Goal: Communication & Community: Answer question/provide support

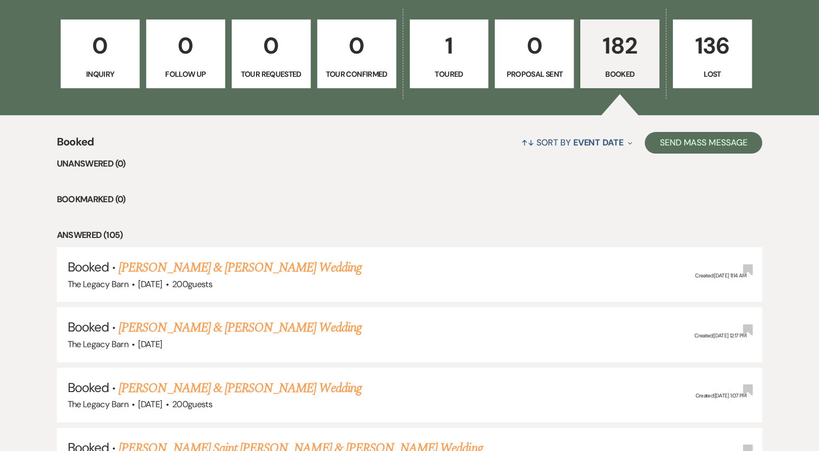
scroll to position [294, 0]
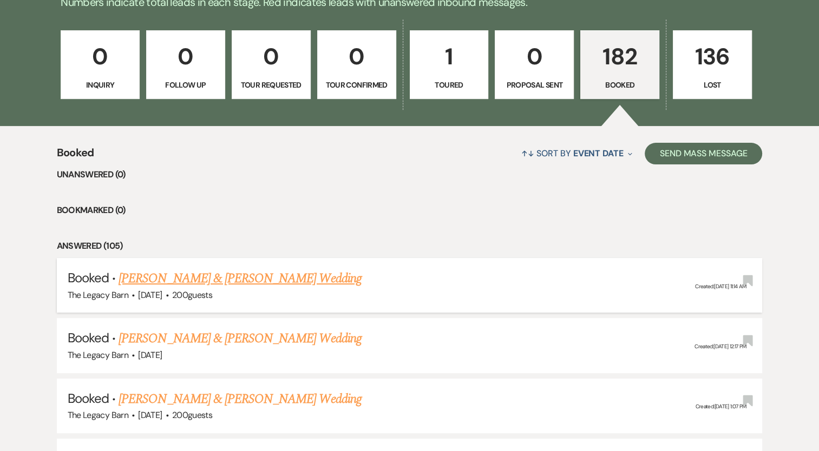
click at [218, 271] on link "[PERSON_NAME] & [PERSON_NAME] Wedding" at bounding box center [240, 278] width 243 height 19
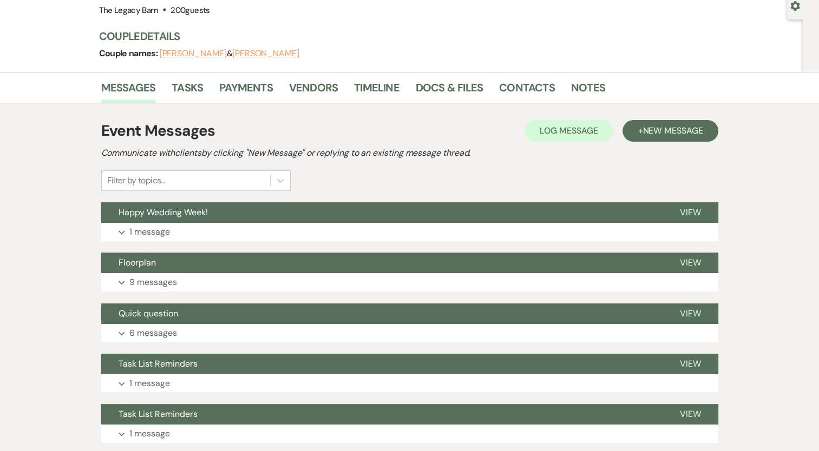
scroll to position [108, 0]
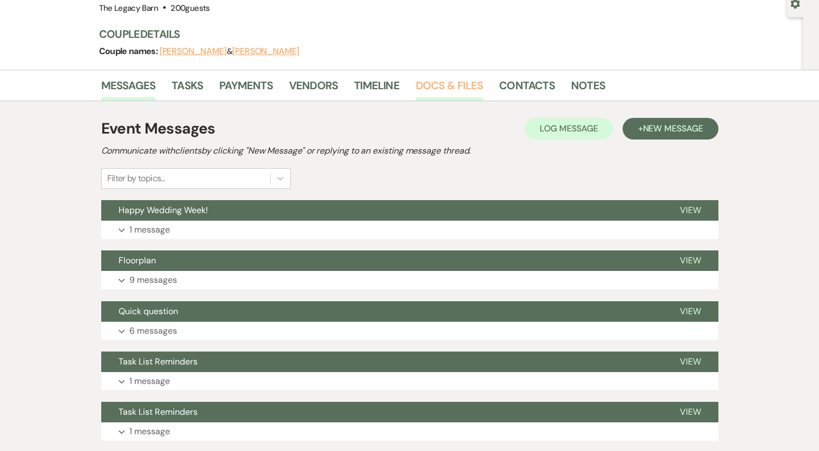
click at [448, 78] on link "Docs & Files" at bounding box center [449, 89] width 67 height 24
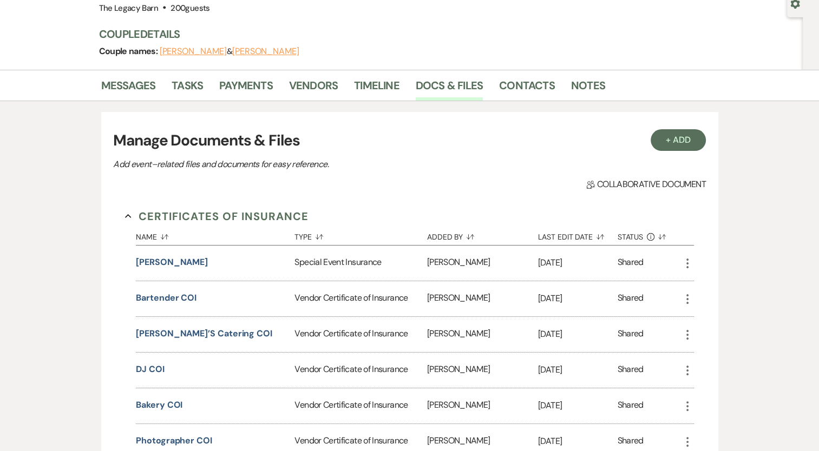
click at [335, 296] on div "Vendor Certificate of Insurance" at bounding box center [360, 298] width 132 height 35
click at [177, 294] on button "Bartender COI" at bounding box center [166, 298] width 61 height 13
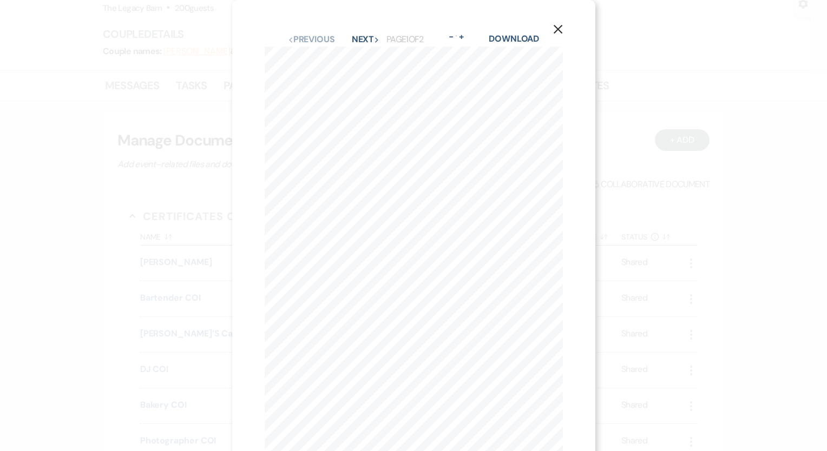
click at [557, 24] on icon "X" at bounding box center [558, 29] width 10 height 10
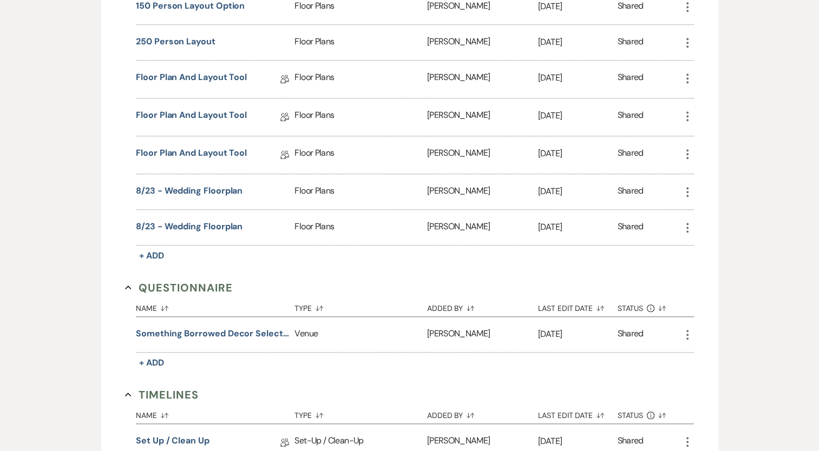
scroll to position [982, 0]
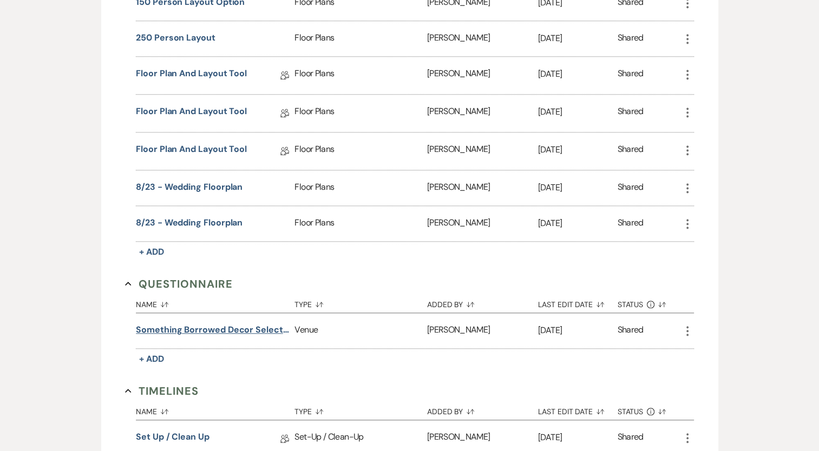
click at [244, 325] on button "Something Borrowed Decor Selection Form" at bounding box center [213, 330] width 154 height 13
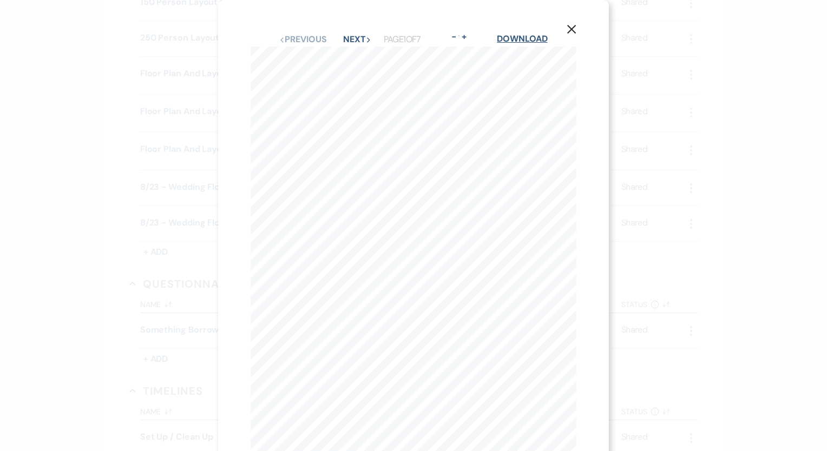
click at [540, 40] on link "Download" at bounding box center [522, 38] width 50 height 11
click at [570, 29] on use "button" at bounding box center [571, 29] width 9 height 9
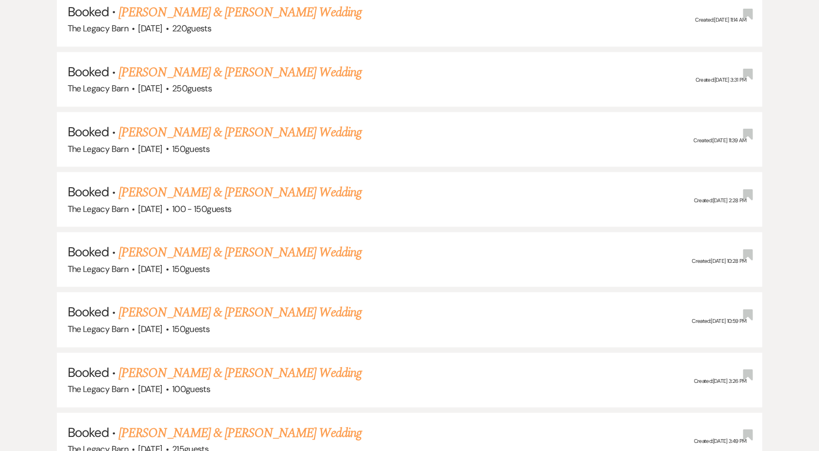
scroll to position [294, 0]
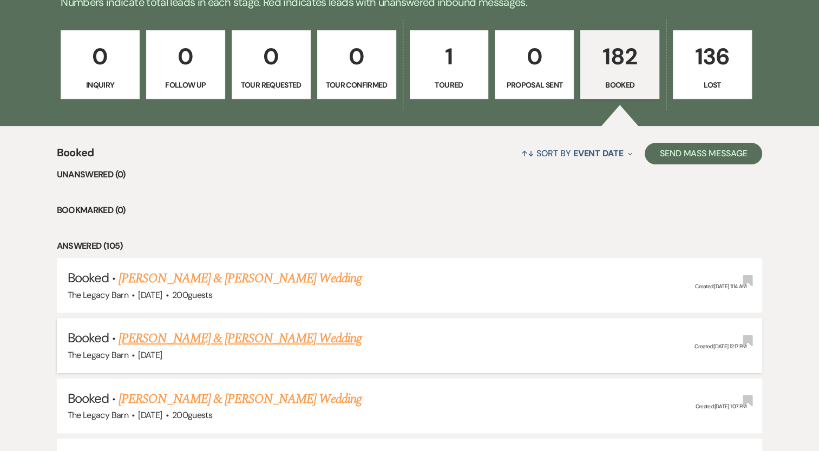
click at [166, 337] on link "[PERSON_NAME] & [PERSON_NAME] Wedding" at bounding box center [240, 338] width 243 height 19
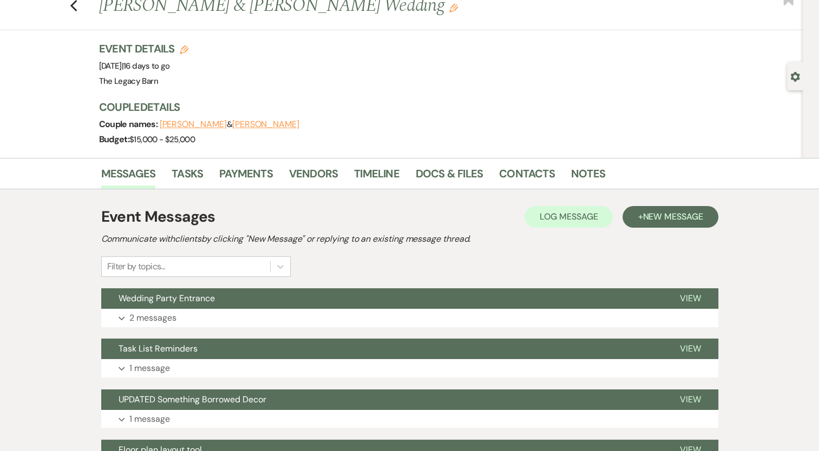
scroll to position [38, 0]
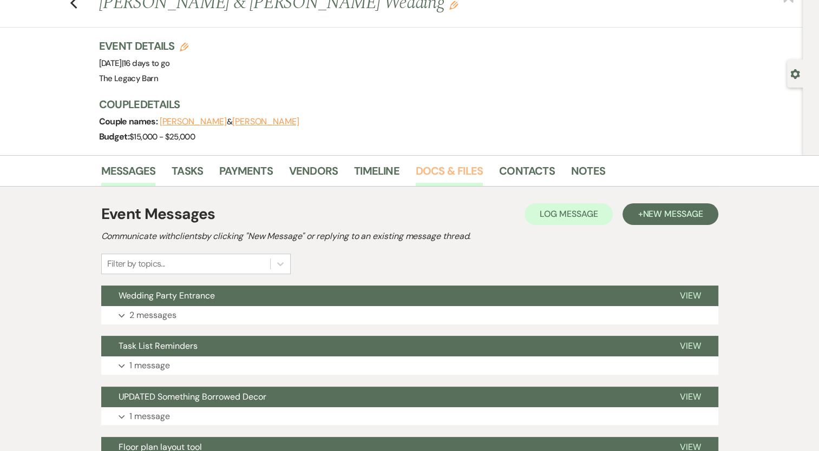
click at [456, 170] on link "Docs & Files" at bounding box center [449, 174] width 67 height 24
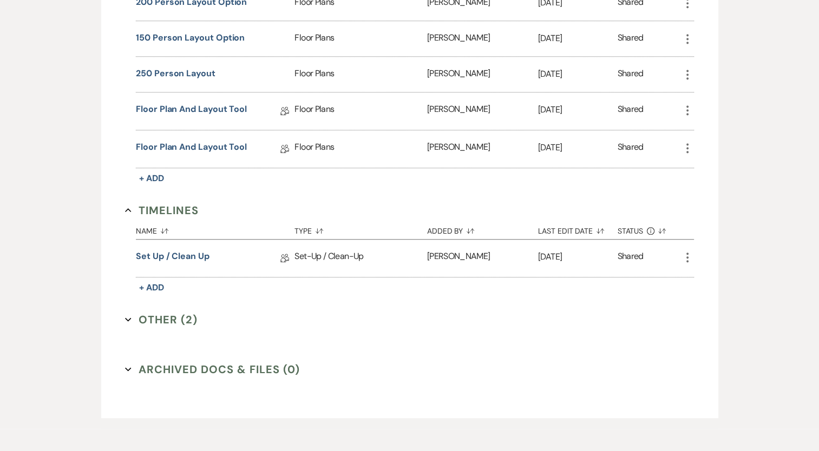
scroll to position [861, 0]
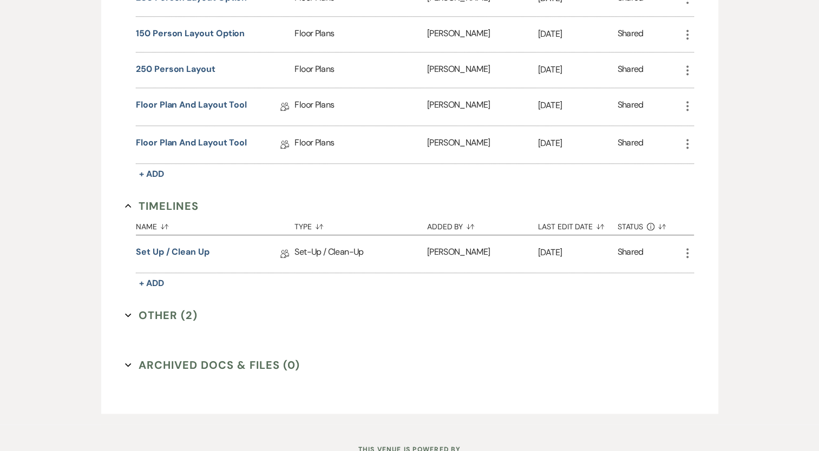
click at [173, 307] on button "Other (2) Expand" at bounding box center [161, 315] width 73 height 16
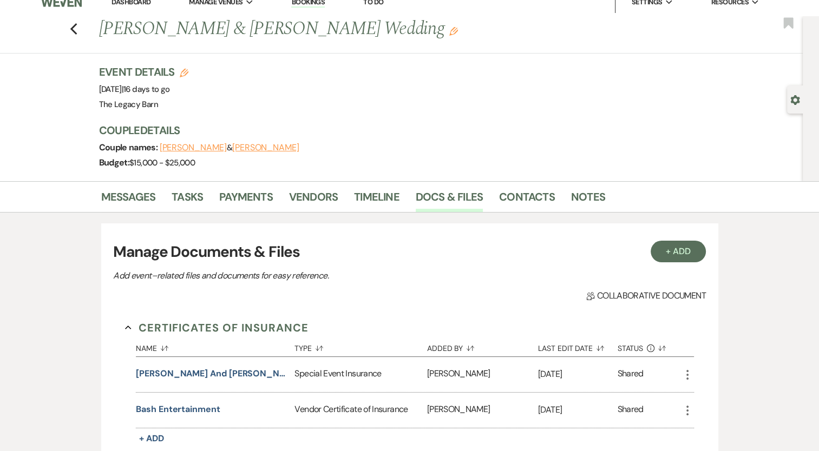
scroll to position [11, 0]
click at [307, 195] on link "Vendors" at bounding box center [313, 201] width 49 height 24
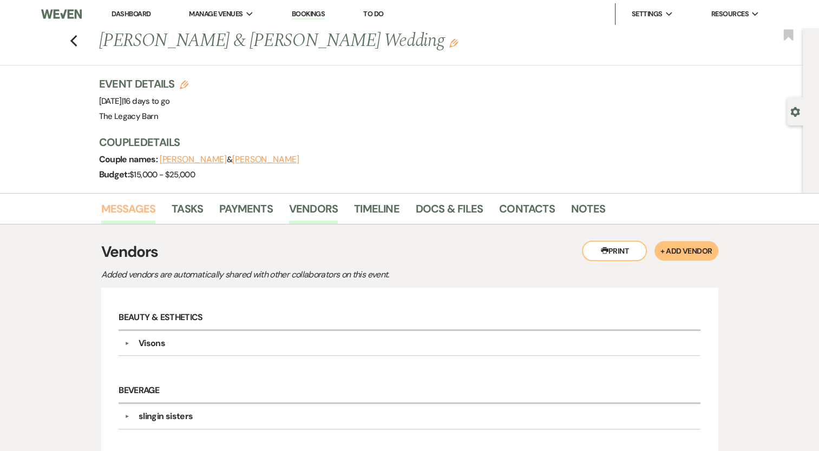
click at [126, 209] on link "Messages" at bounding box center [128, 212] width 55 height 24
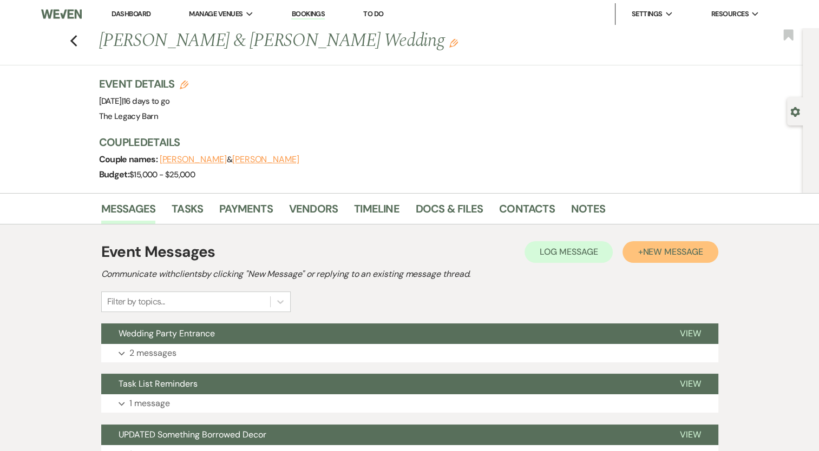
click at [640, 248] on button "+ New Message" at bounding box center [669, 252] width 95 height 22
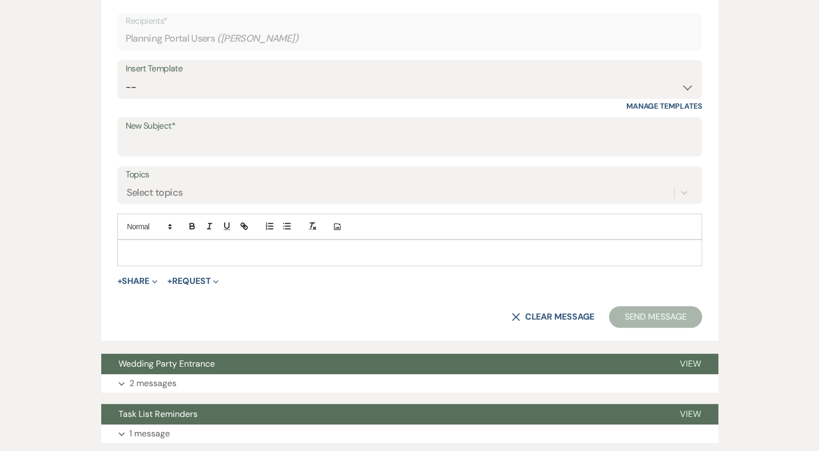
scroll to position [381, 0]
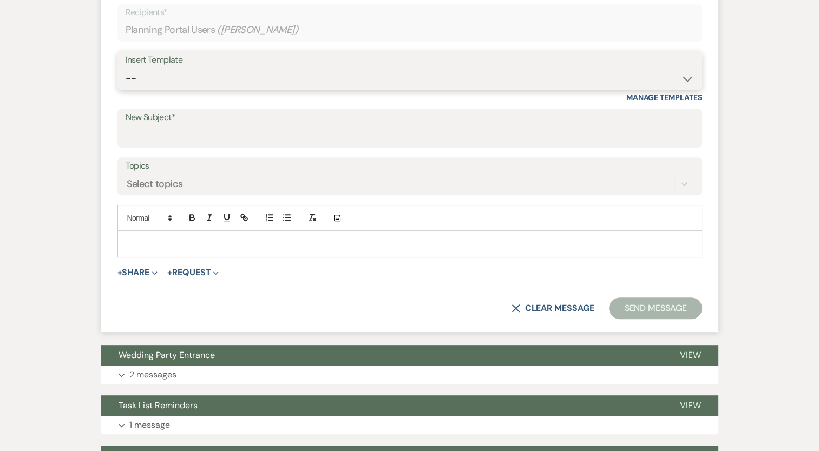
click at [130, 75] on select "-- Documents for Conversion Planning Portal Introduction Initial Inquiry Respon…" at bounding box center [410, 78] width 568 height 21
select select "3623"
click at [126, 68] on select "-- Documents for Conversion Planning Portal Introduction Initial Inquiry Respon…" at bounding box center [410, 78] width 568 height 21
type input "Task List Reminders"
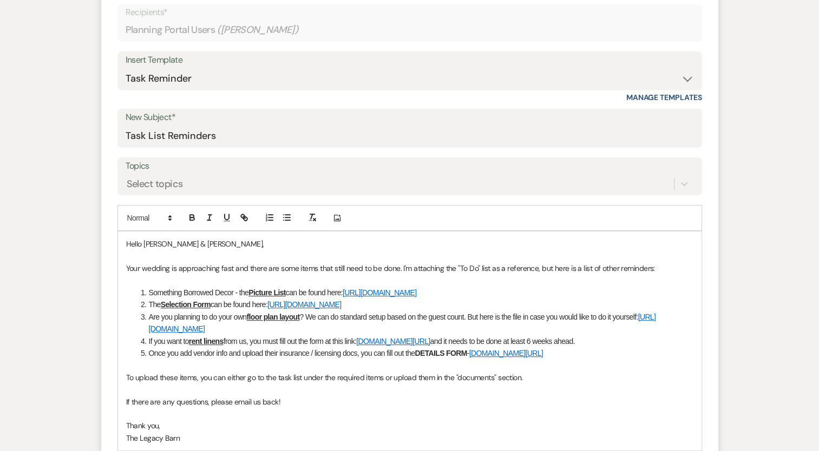
drag, startPoint x: 615, startPoint y: 302, endPoint x: 151, endPoint y: 286, distance: 464.2
click at [151, 287] on ol "Something Borrowed Decor - the Picture List can be found here: [URL][DOMAIN_NAM…" at bounding box center [409, 323] width 567 height 73
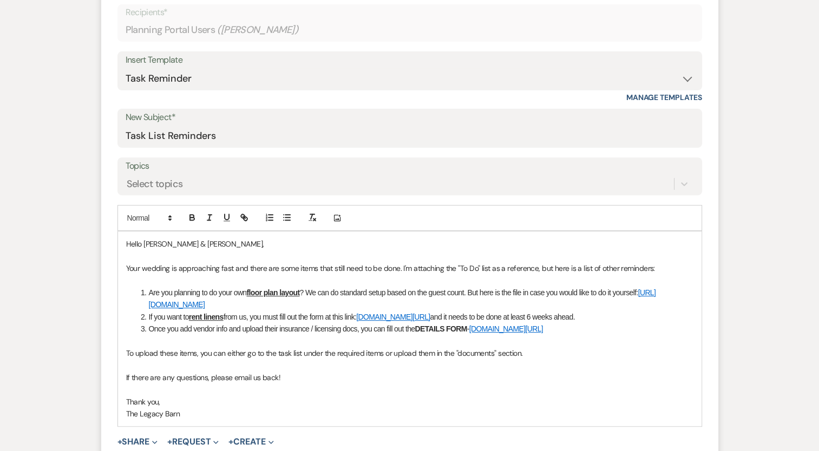
drag, startPoint x: 620, startPoint y: 311, endPoint x: 136, endPoint y: 314, distance: 483.4
click at [136, 314] on ol "Are you planning to do your own floor plan layout ? We can do standard setup ba…" at bounding box center [409, 311] width 567 height 49
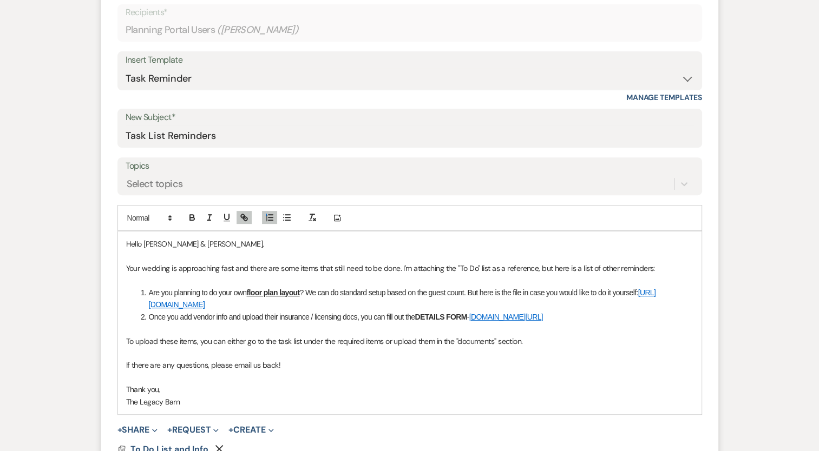
click at [658, 266] on p "Your wedding is approaching fast and there are some items that still need to be…" at bounding box center [409, 269] width 567 height 12
click at [652, 267] on p "Your wedding is approaching fast and there are some items that still need to be…" at bounding box center [409, 269] width 567 height 12
click at [663, 271] on p "Your wedding is approaching fast and there are some items that still need to be…" at bounding box center [409, 269] width 567 height 12
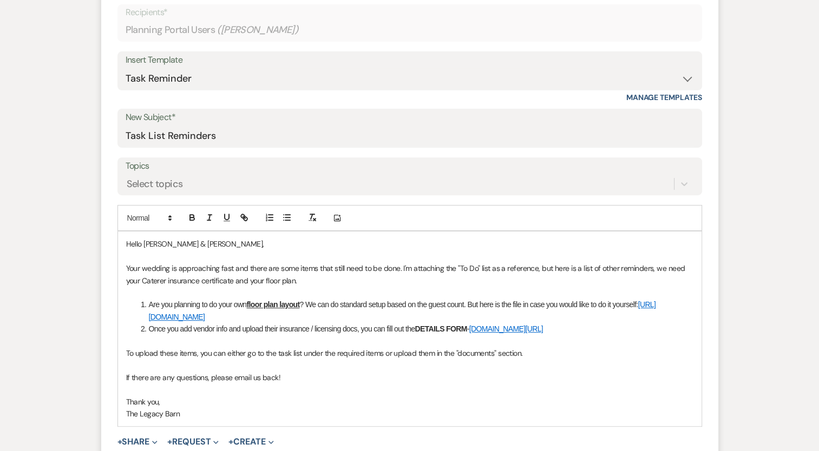
click at [302, 279] on p "Your wedding is approaching fast and there are some items that still need to be…" at bounding box center [409, 275] width 567 height 24
click at [655, 270] on p "Your wedding is approaching fast and there are some items that still need to be…" at bounding box center [409, 275] width 567 height 24
click at [167, 280] on p "Your wedding is approaching fast and there are some items that still need to be…" at bounding box center [409, 275] width 567 height 24
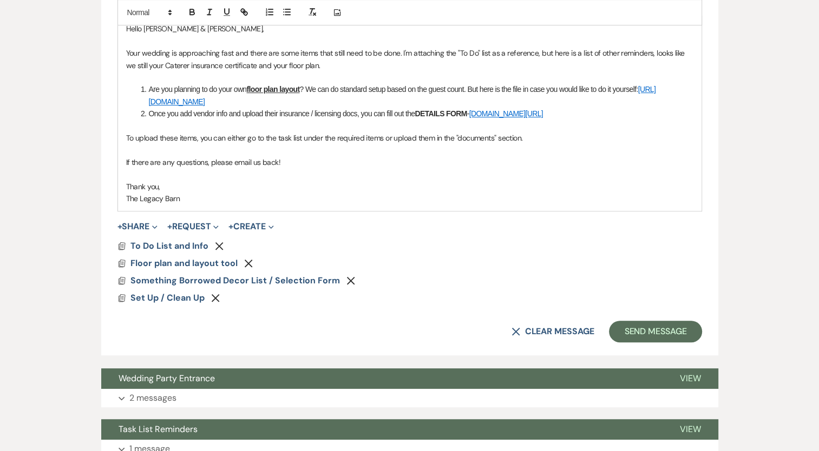
scroll to position [654, 0]
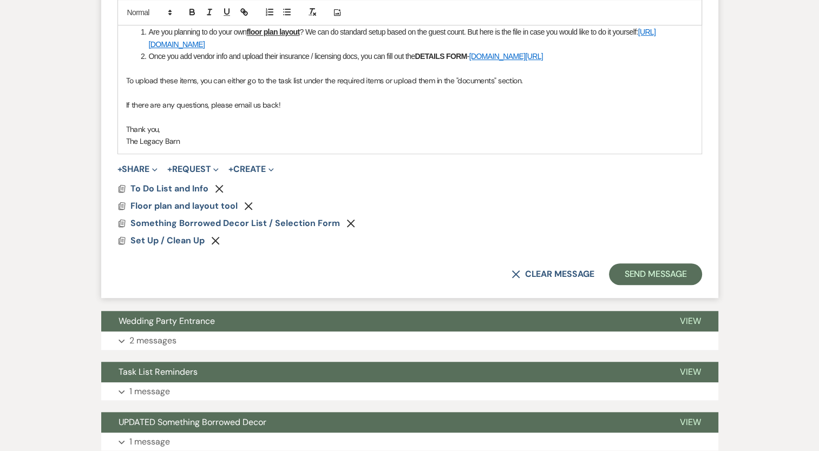
click at [247, 205] on use "button" at bounding box center [249, 206] width 8 height 8
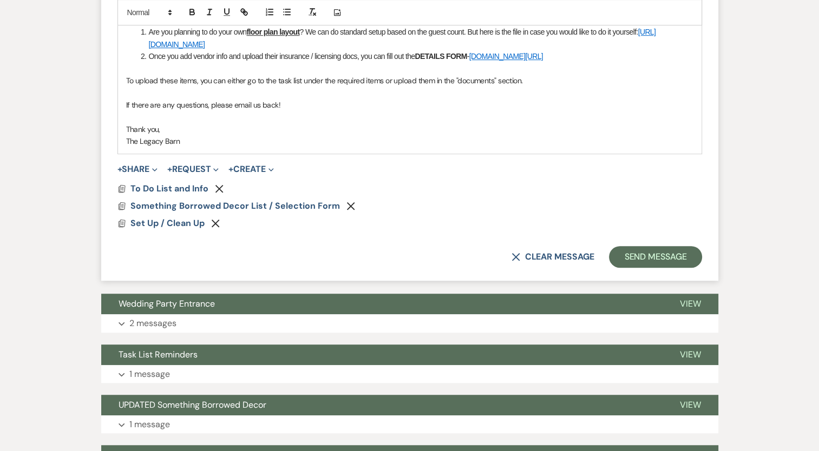
click at [346, 201] on button "Remove" at bounding box center [352, 205] width 13 height 9
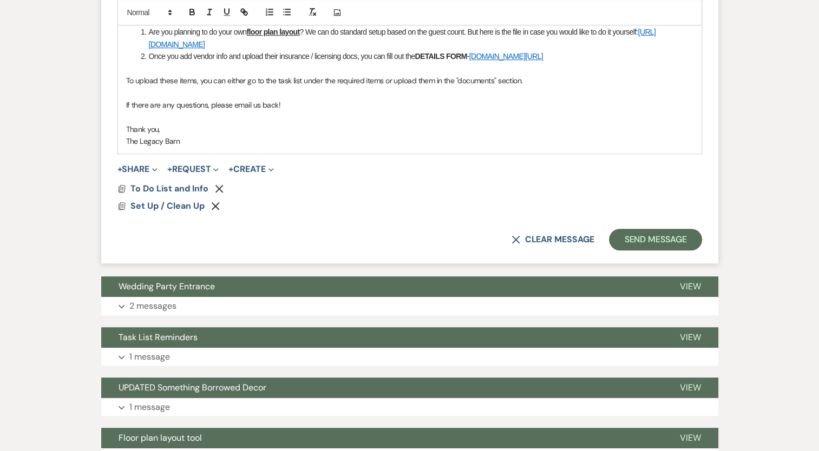
click at [216, 203] on icon "Remove" at bounding box center [215, 206] width 9 height 9
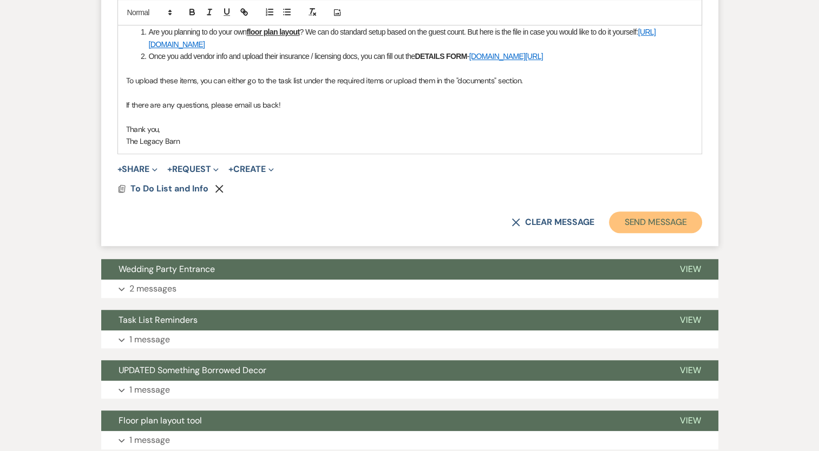
click at [669, 215] on button "Send Message" at bounding box center [655, 223] width 93 height 22
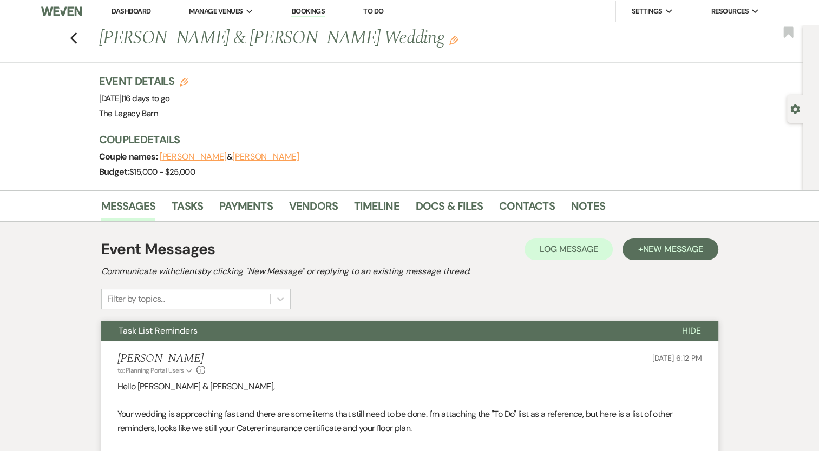
scroll to position [1, 0]
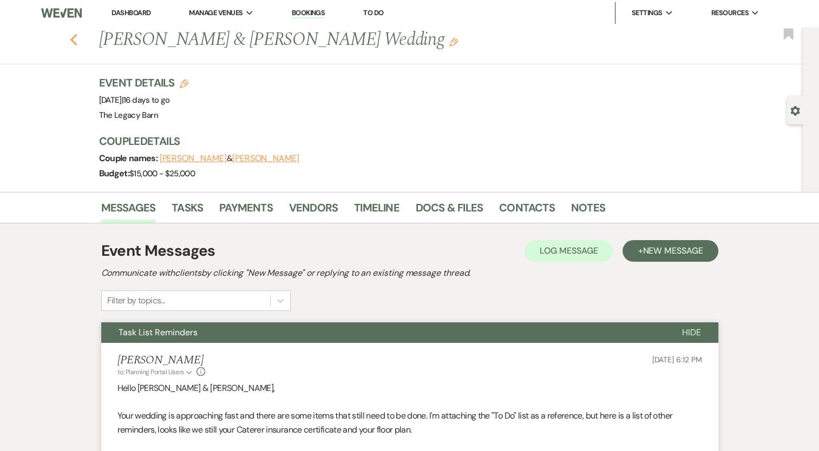
click at [78, 43] on icon "Previous" at bounding box center [74, 40] width 8 height 13
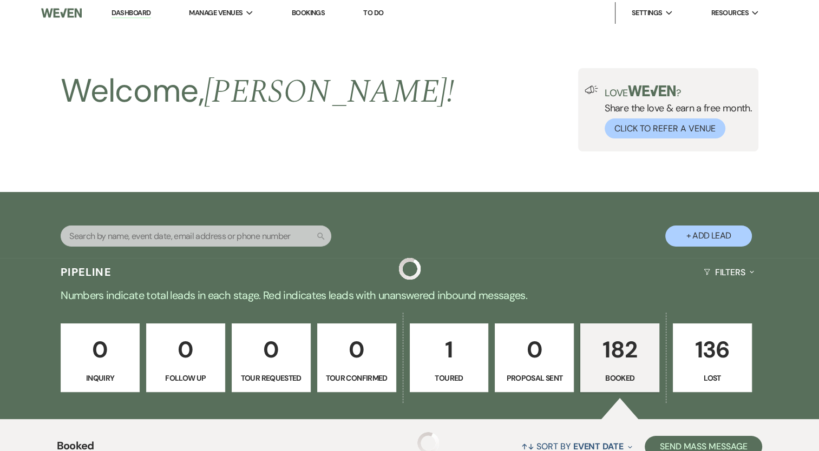
scroll to position [294, 0]
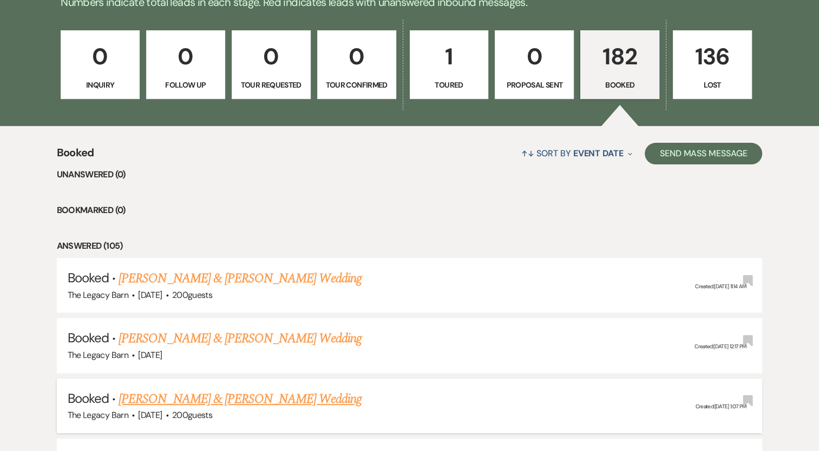
click at [129, 396] on link "[PERSON_NAME] & [PERSON_NAME] Wedding" at bounding box center [240, 399] width 243 height 19
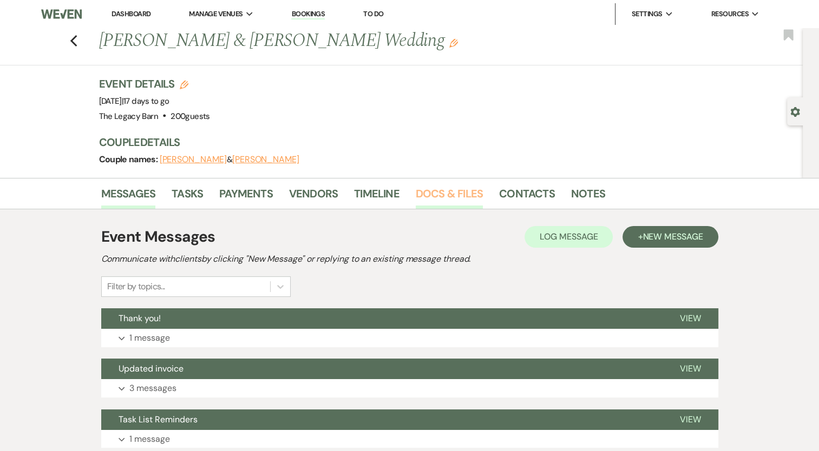
click at [440, 190] on link "Docs & Files" at bounding box center [449, 197] width 67 height 24
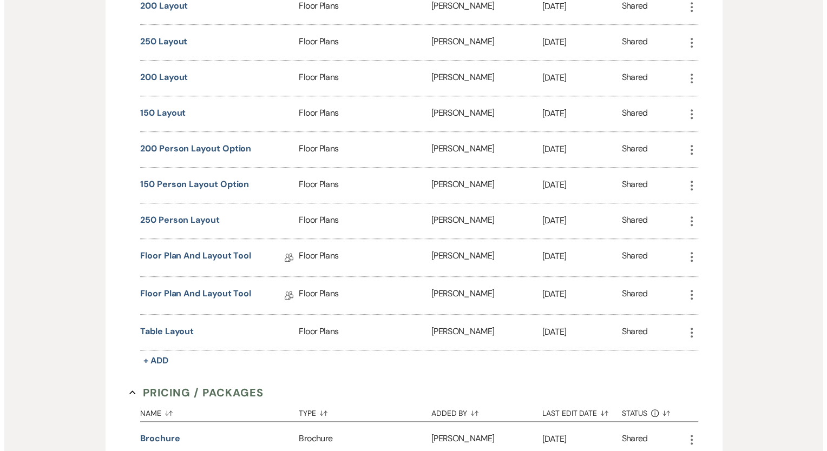
scroll to position [768, 0]
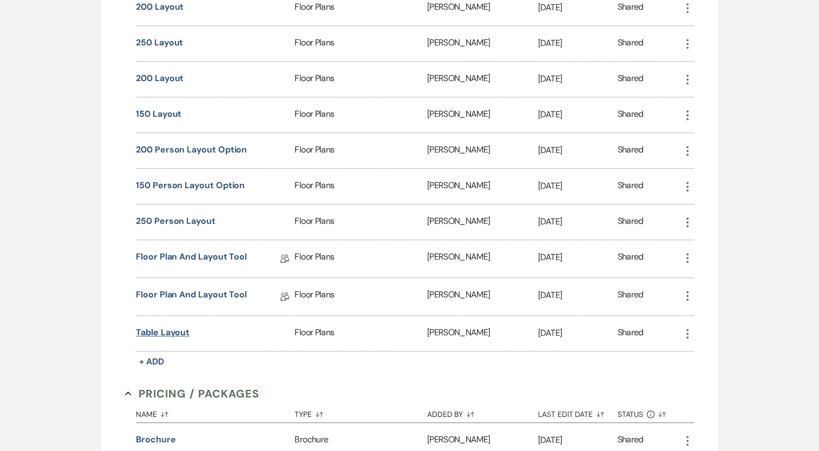
click at [186, 326] on button "Table Layout" at bounding box center [163, 332] width 54 height 13
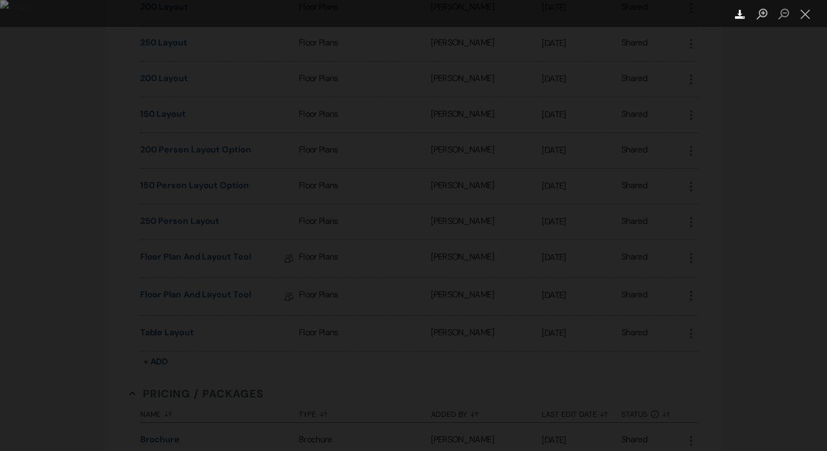
click at [745, 14] on icon "Download" at bounding box center [740, 14] width 10 height 10
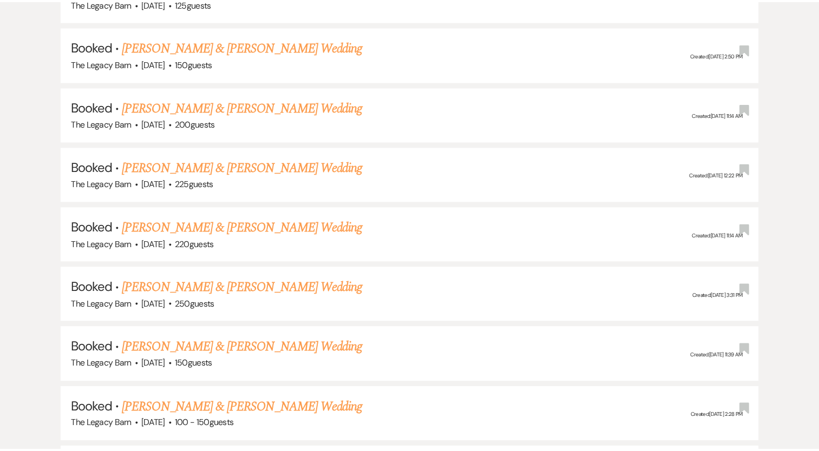
scroll to position [294, 0]
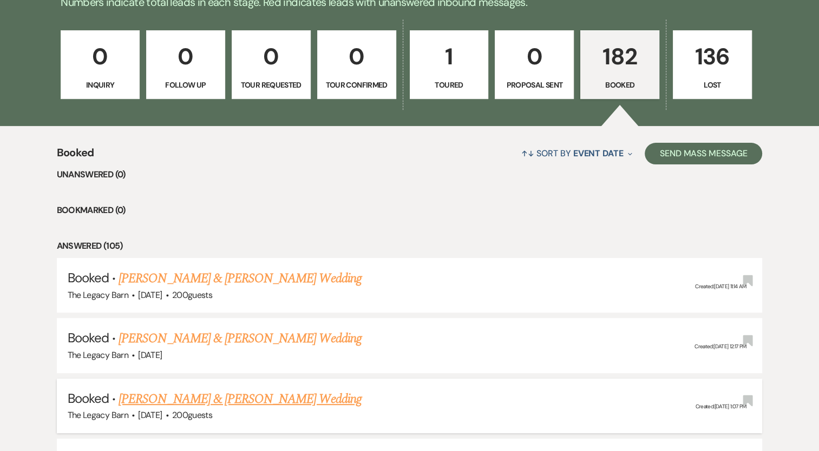
click at [200, 402] on link "[PERSON_NAME] & [PERSON_NAME] Wedding" at bounding box center [240, 399] width 243 height 19
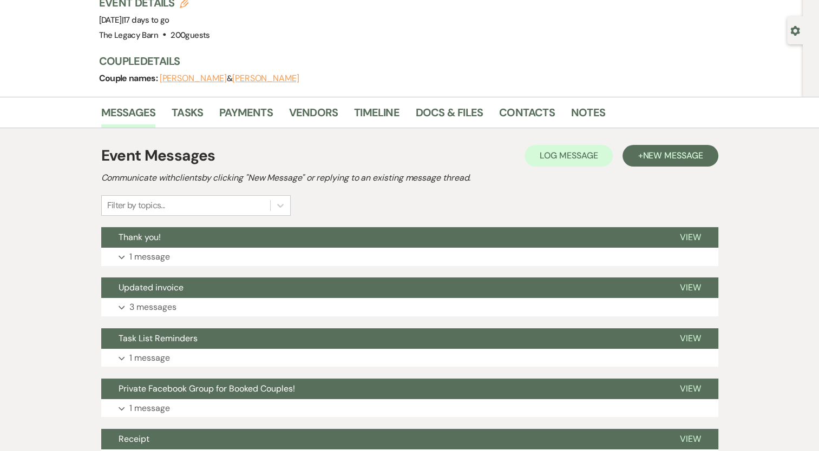
scroll to position [80, 0]
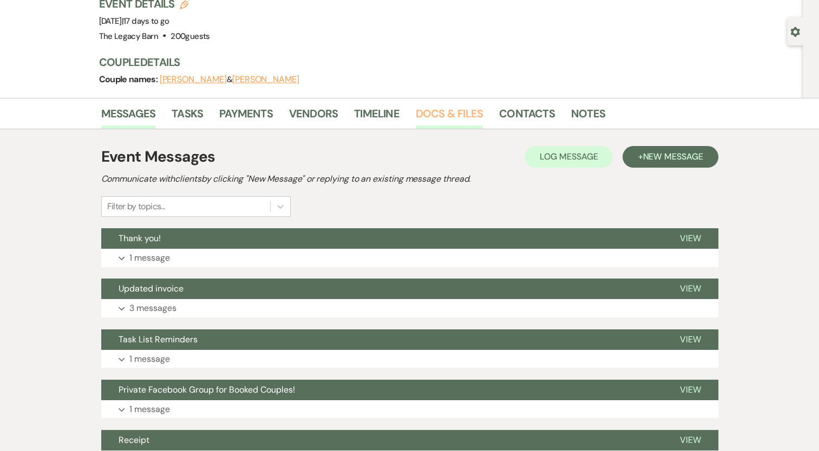
click at [467, 114] on link "Docs & Files" at bounding box center [449, 117] width 67 height 24
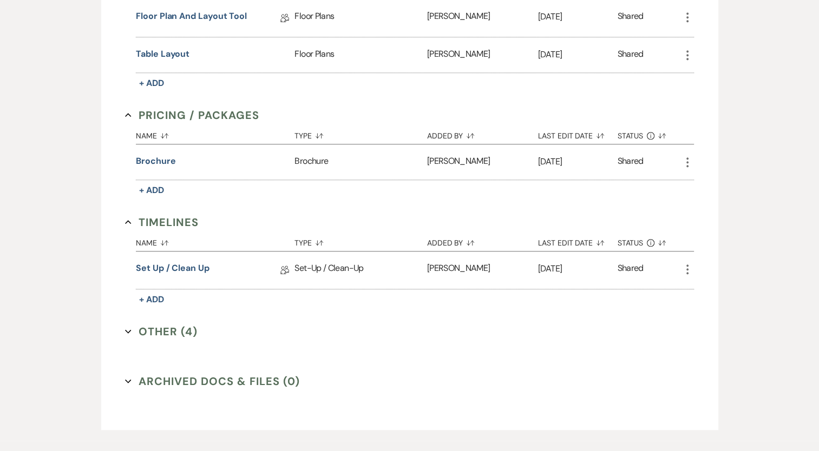
scroll to position [1070, 0]
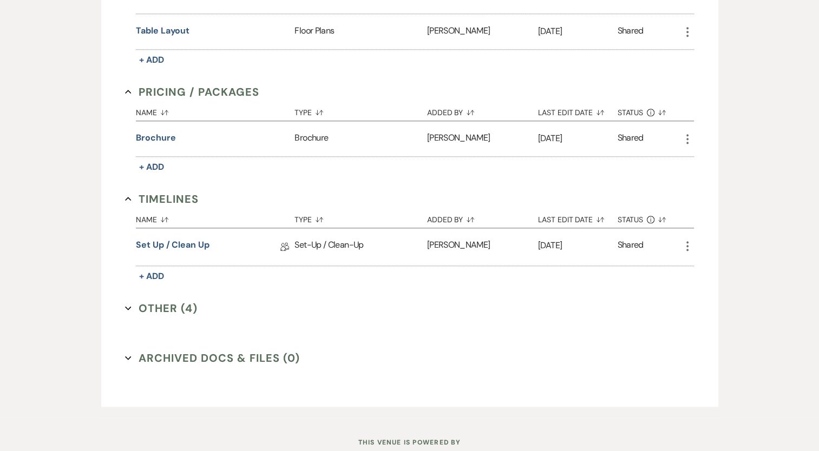
click at [171, 300] on button "Other (4) Expand" at bounding box center [161, 308] width 73 height 16
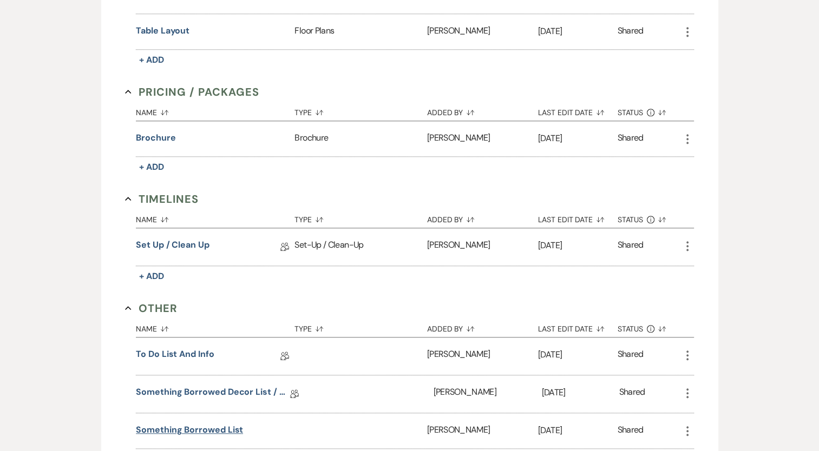
click at [172, 424] on button "Something Borrowed List" at bounding box center [189, 430] width 107 height 13
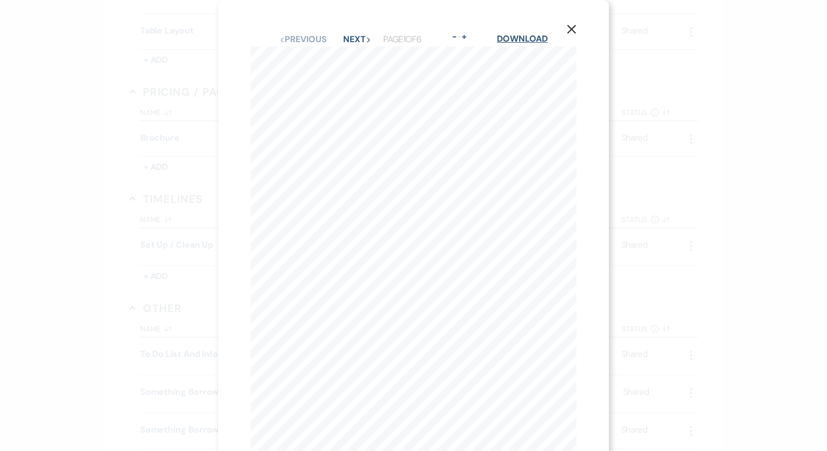
click at [541, 40] on link "Download" at bounding box center [522, 38] width 50 height 11
click at [572, 29] on use "button" at bounding box center [571, 29] width 9 height 9
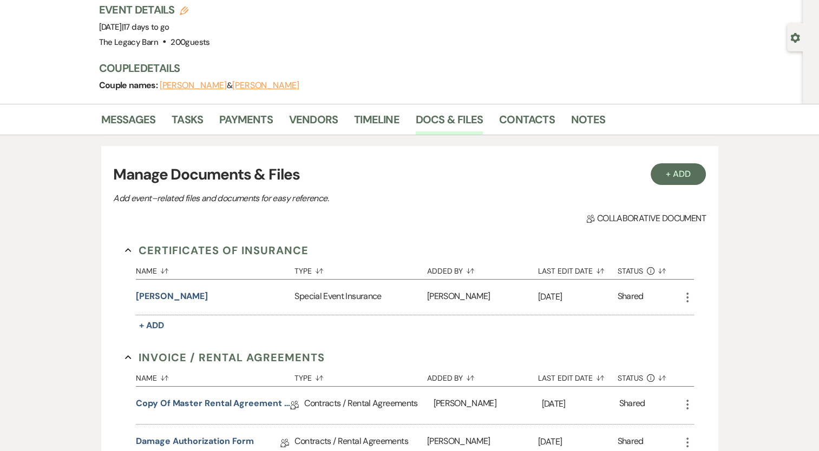
scroll to position [65, 0]
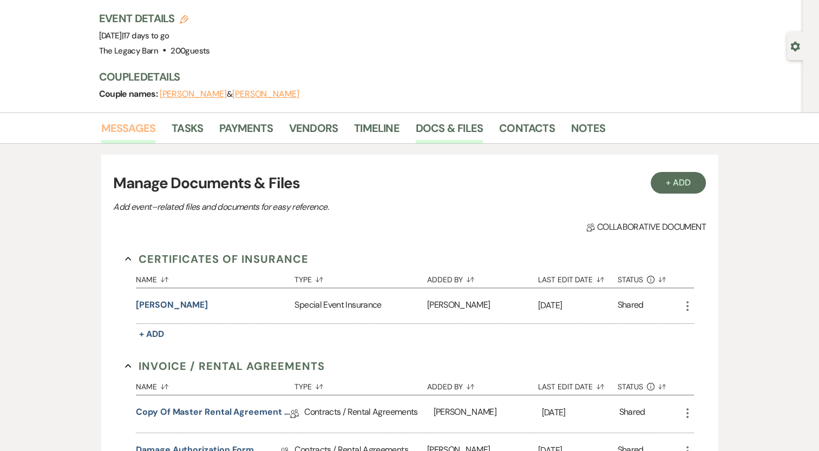
click at [119, 125] on link "Messages" at bounding box center [128, 132] width 55 height 24
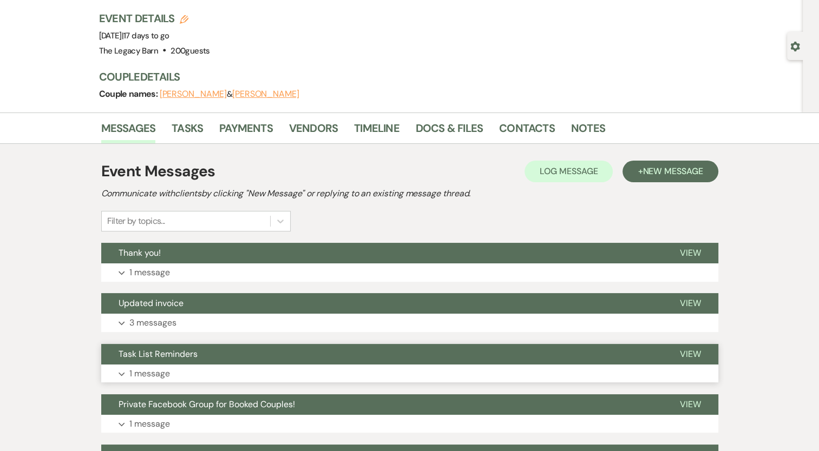
click at [189, 353] on span "Task List Reminders" at bounding box center [158, 354] width 79 height 11
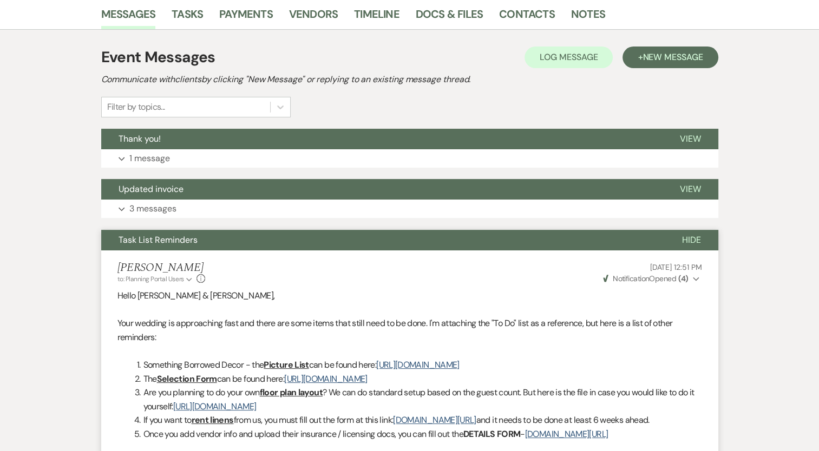
scroll to position [178, 0]
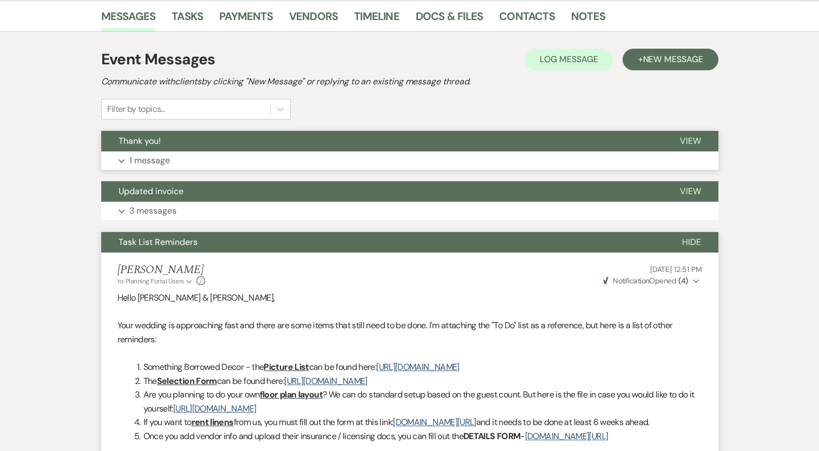
click at [159, 157] on p "1 message" at bounding box center [149, 161] width 41 height 14
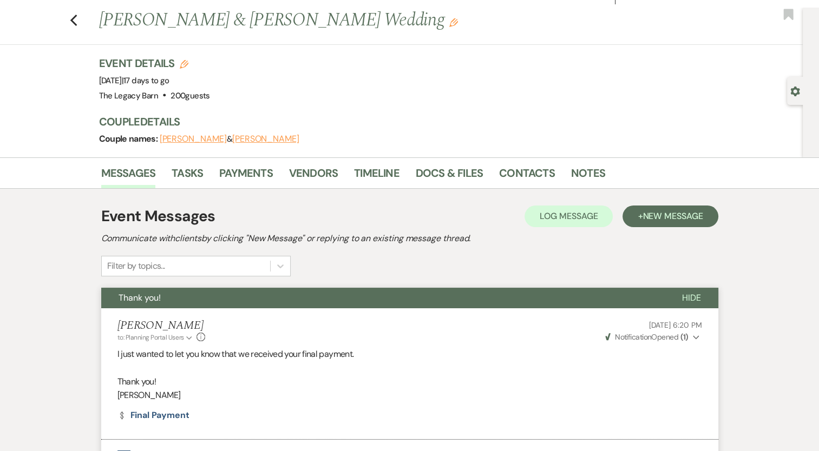
scroll to position [0, 0]
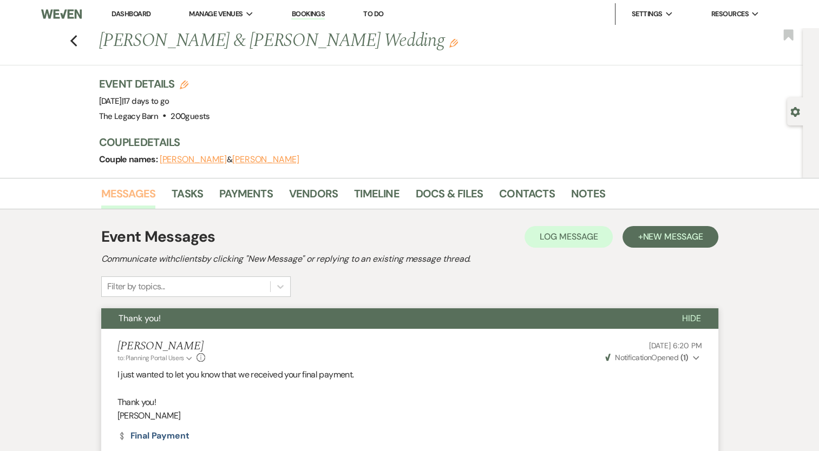
click at [119, 195] on link "Messages" at bounding box center [128, 197] width 55 height 24
click at [652, 237] on span "New Message" at bounding box center [673, 236] width 60 height 11
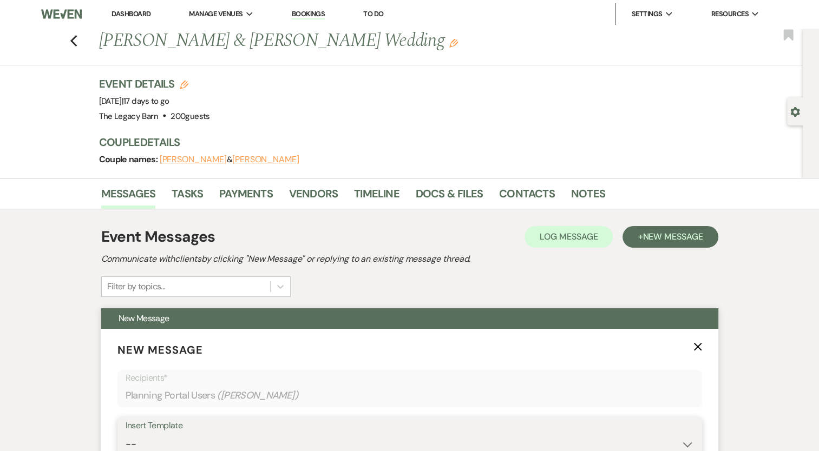
click at [133, 442] on select "-- Documents for Conversion Planning Portal Introduction Initial Inquiry Respon…" at bounding box center [410, 444] width 568 height 21
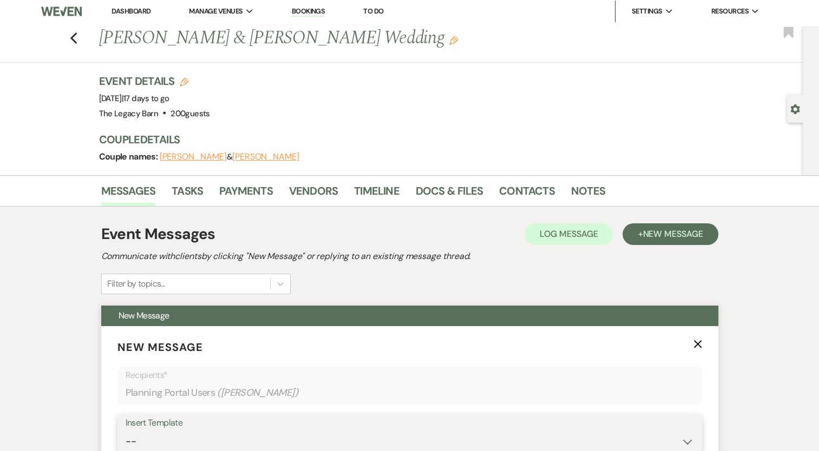
select select "3189"
click at [126, 431] on select "-- Documents for Conversion Planning Portal Introduction Initial Inquiry Respon…" at bounding box center [410, 441] width 568 height 21
type input "Vendor List"
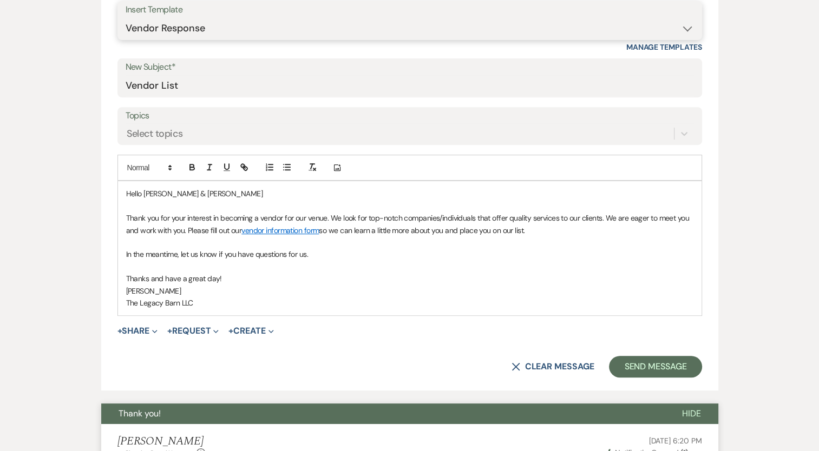
scroll to position [430, 0]
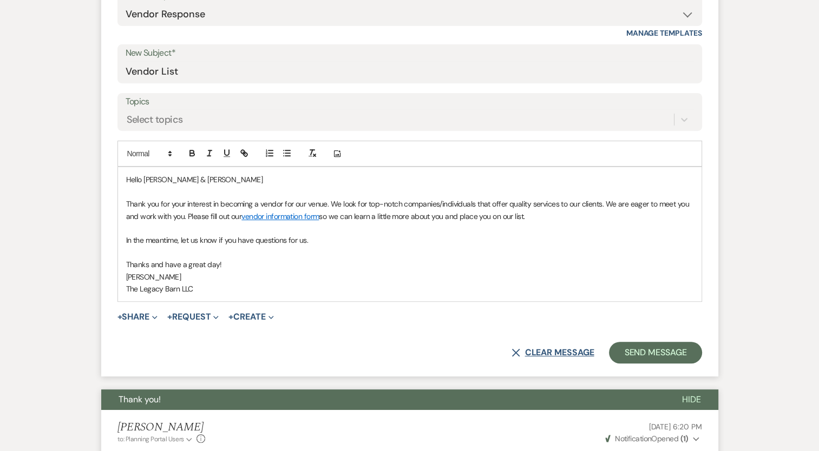
click at [551, 350] on button "X Clear message" at bounding box center [553, 353] width 82 height 9
select select "0"
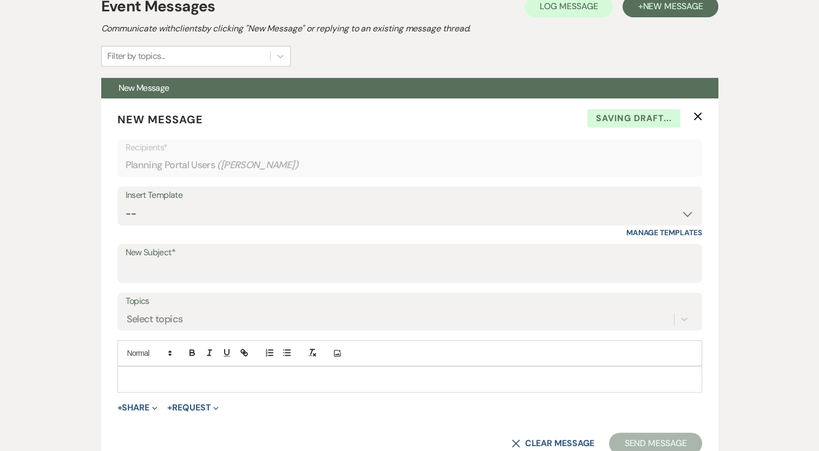
scroll to position [232, 0]
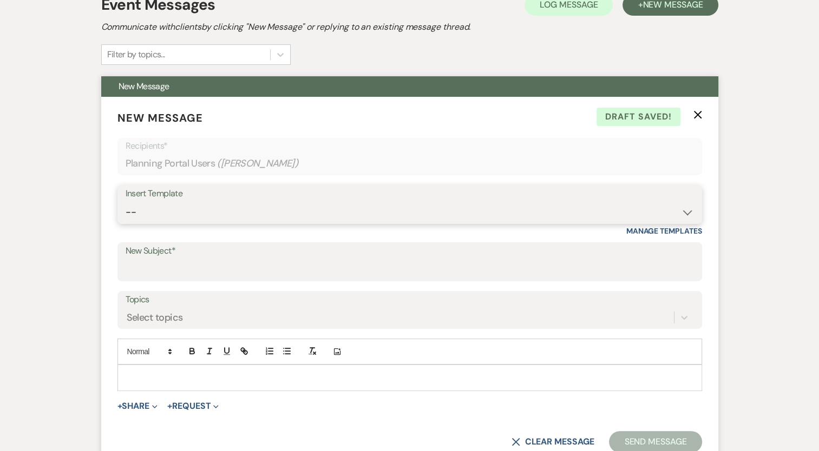
click at [135, 209] on select "-- Documents for Conversion Planning Portal Introduction Initial Inquiry Respon…" at bounding box center [410, 212] width 568 height 21
select select "3189"
click at [126, 202] on select "-- Documents for Conversion Planning Portal Introduction Initial Inquiry Respon…" at bounding box center [410, 212] width 568 height 21
type input "Vendor List"
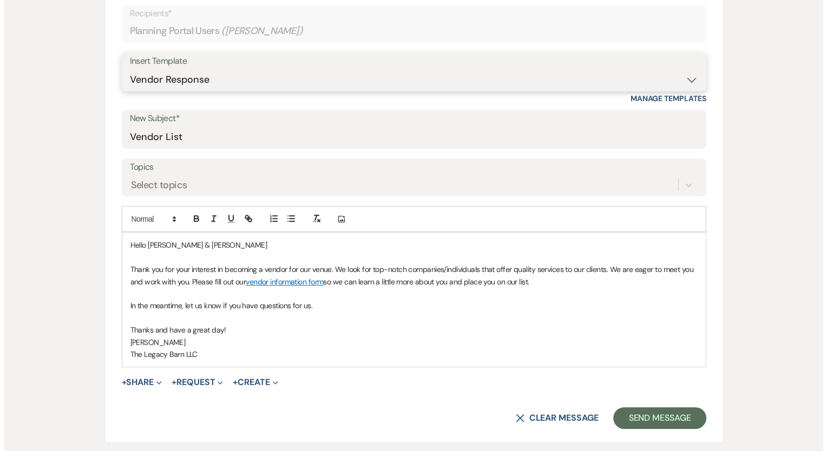
scroll to position [386, 0]
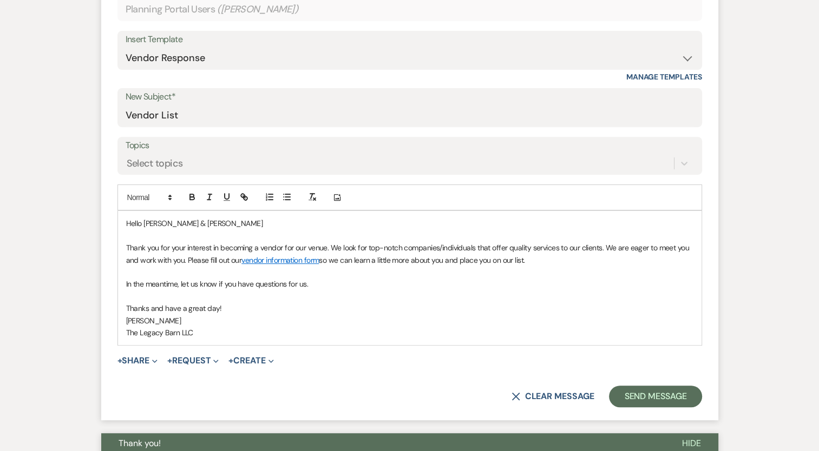
drag, startPoint x: 534, startPoint y: 257, endPoint x: 132, endPoint y: 239, distance: 402.6
click at [132, 239] on div "Hello [PERSON_NAME] & [PERSON_NAME] Thank you for your interest in becoming a v…" at bounding box center [410, 278] width 584 height 134
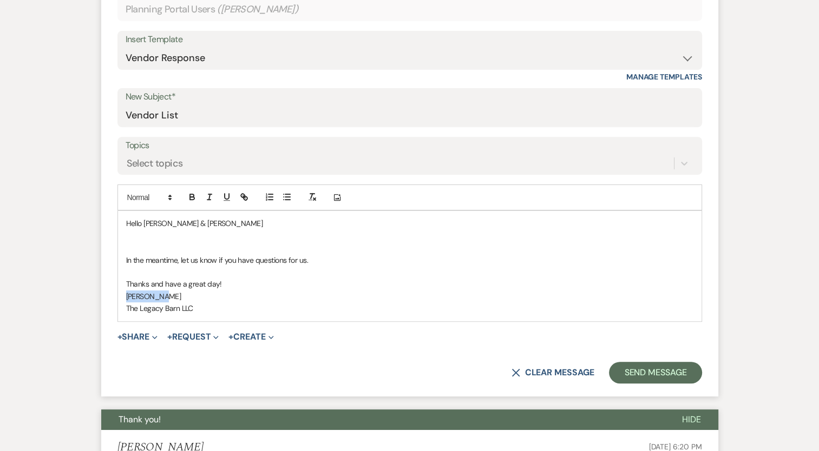
drag, startPoint x: 171, startPoint y: 297, endPoint x: 126, endPoint y: 296, distance: 44.4
click at [126, 296] on p "[PERSON_NAME]" at bounding box center [409, 297] width 567 height 12
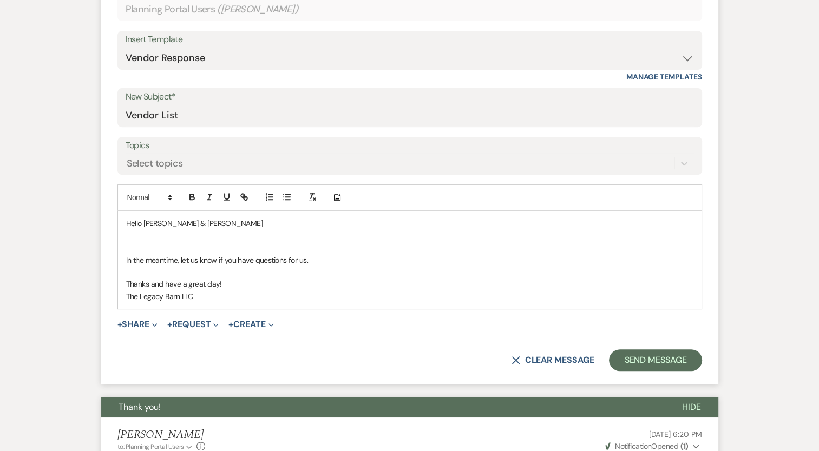
click at [263, 227] on p "Hello [PERSON_NAME] & [PERSON_NAME]" at bounding box center [409, 224] width 567 height 12
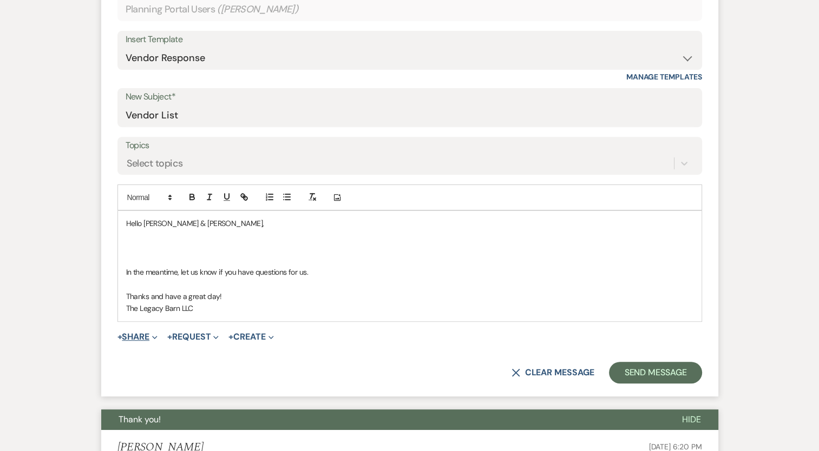
click at [141, 333] on button "+ Share Expand" at bounding box center [137, 337] width 41 height 9
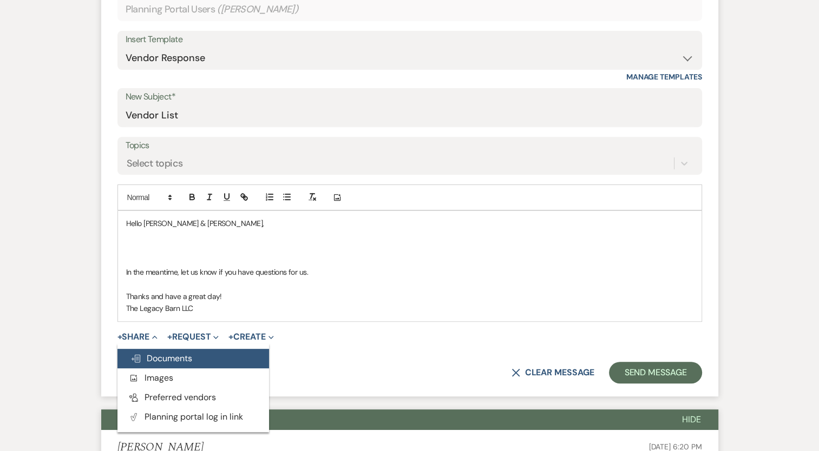
click at [149, 354] on span "Doc Upload Documents" at bounding box center [161, 358] width 62 height 11
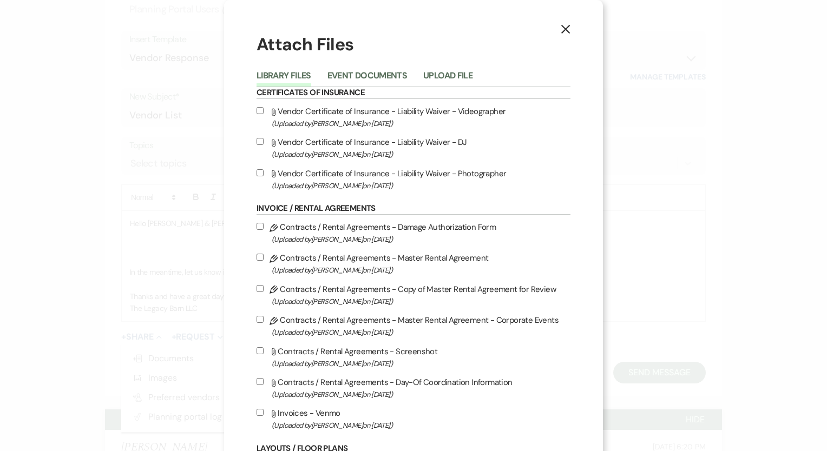
click at [257, 172] on input "Attach File Vendor Certificate of Insurance - Liability Waiver - Photographer (…" at bounding box center [260, 172] width 7 height 7
checkbox input "true"
click at [257, 109] on input "Attach File Vendor Certificate of Insurance - Liability Waiver - Videographer (…" at bounding box center [260, 110] width 7 height 7
checkbox input "true"
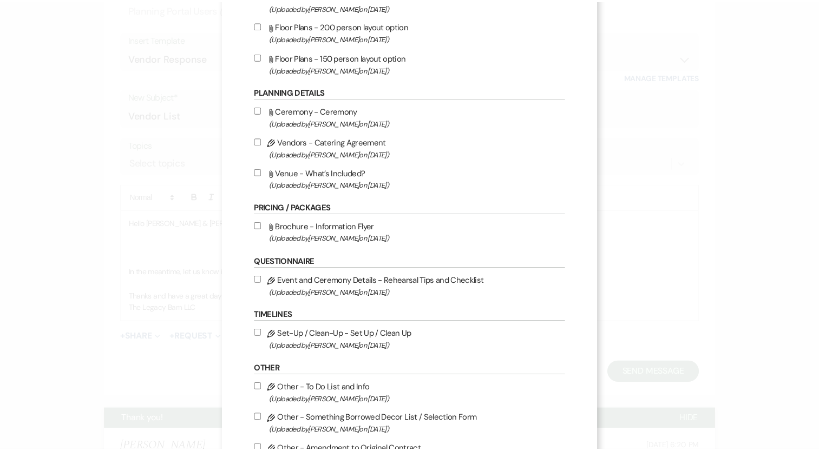
scroll to position [589, 0]
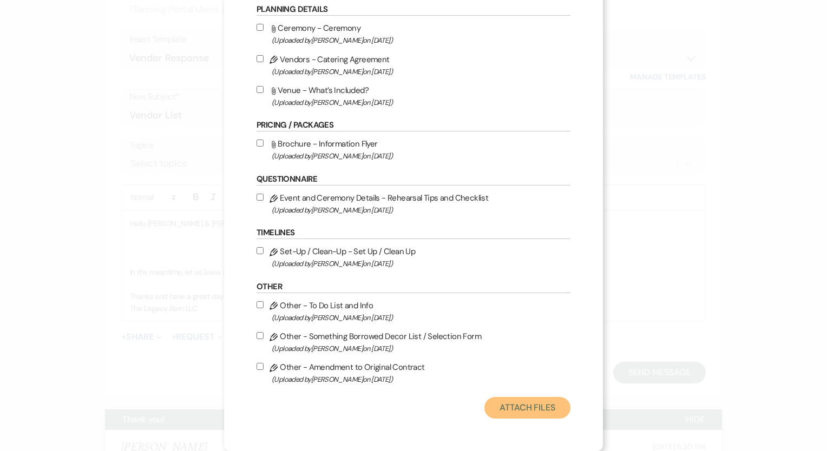
click at [522, 410] on button "Attach Files" at bounding box center [527, 408] width 86 height 22
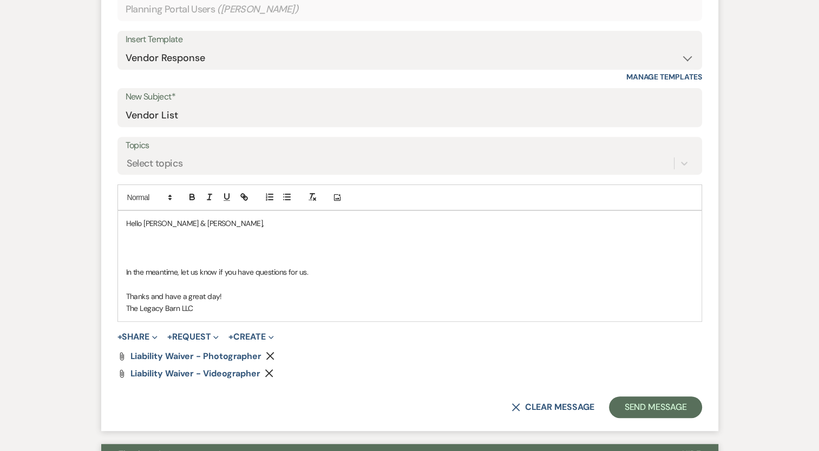
click at [134, 244] on p at bounding box center [409, 248] width 567 height 12
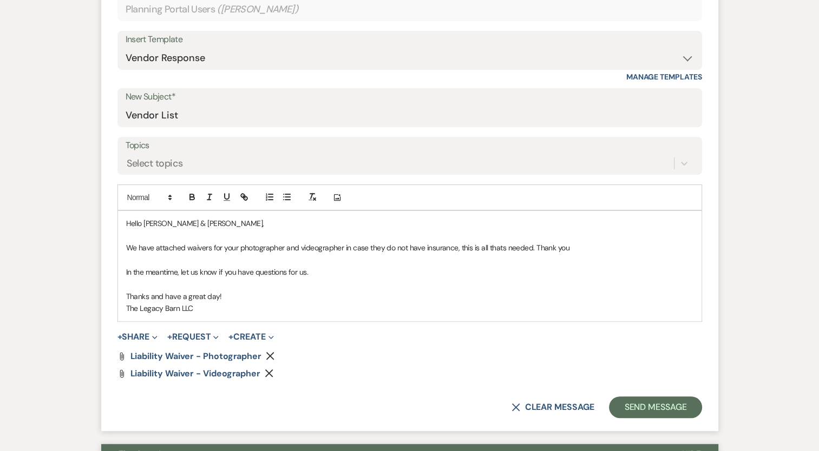
click at [496, 254] on p at bounding box center [409, 260] width 567 height 12
click at [456, 248] on p "We have attached waivers for your photographer and videographer in case they do…" at bounding box center [409, 248] width 567 height 12
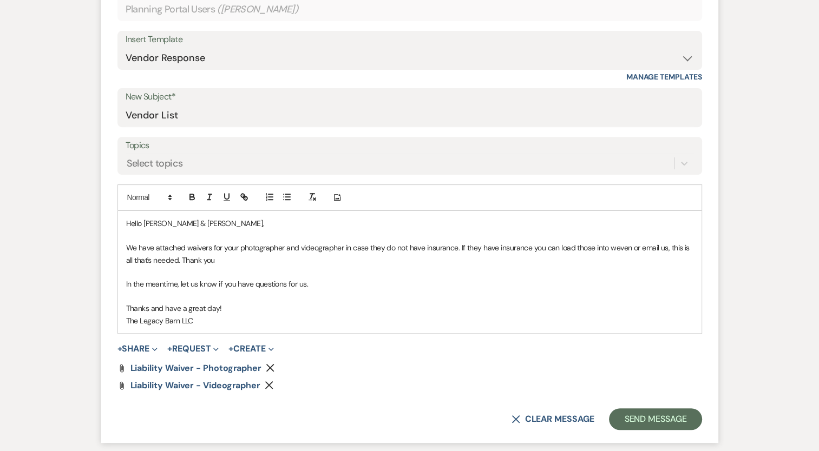
click at [564, 288] on p "In the meantime, let us know if you have questions for us." at bounding box center [409, 284] width 567 height 12
click at [677, 418] on button "Send Message" at bounding box center [655, 420] width 93 height 22
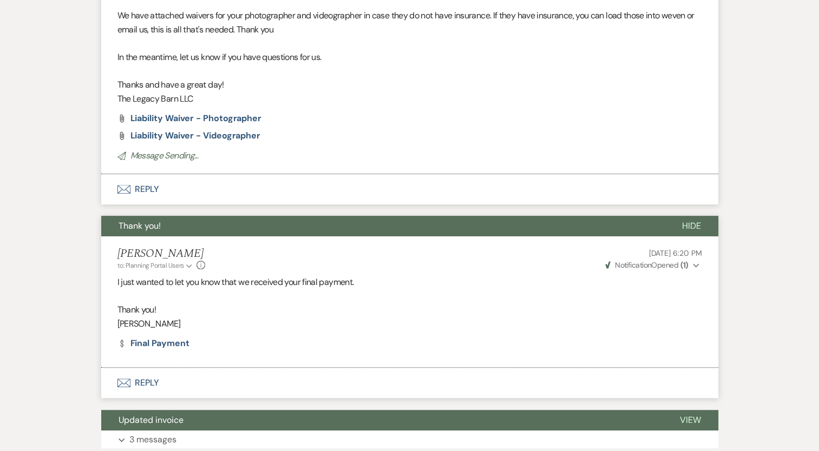
scroll to position [0, 0]
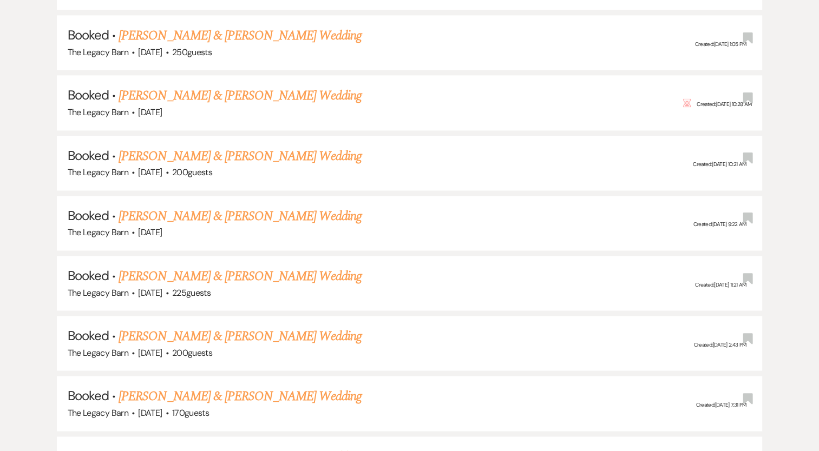
scroll to position [1489, 0]
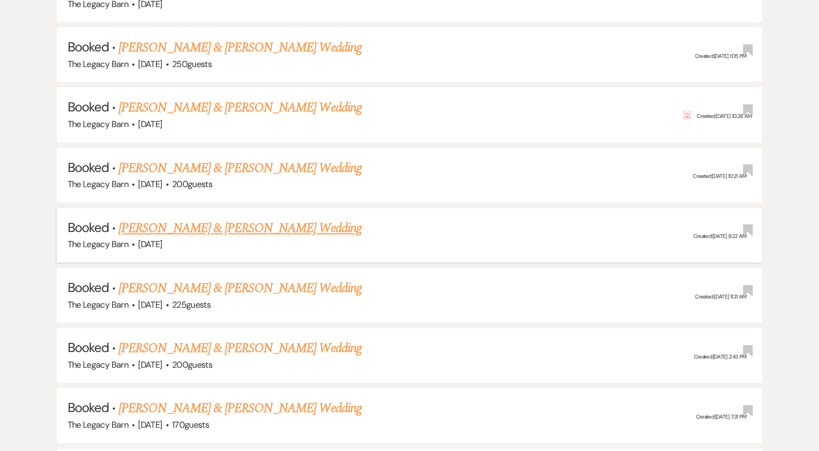
click at [269, 219] on link "[PERSON_NAME] & [PERSON_NAME] Wedding" at bounding box center [240, 228] width 243 height 19
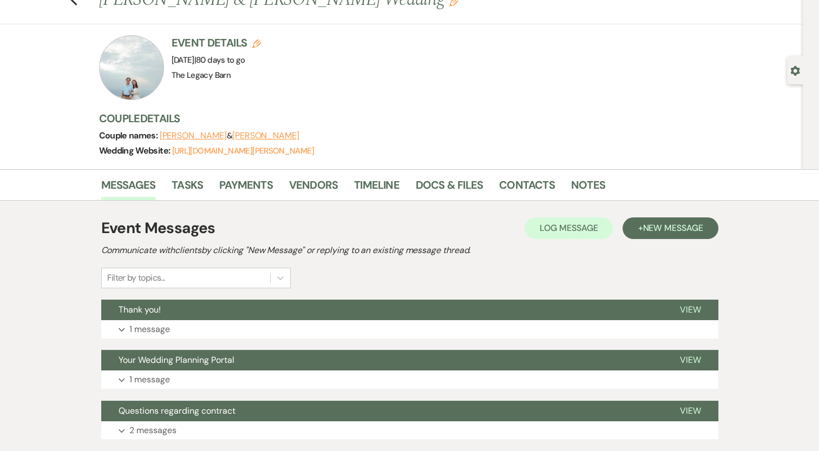
scroll to position [41, 0]
click at [459, 187] on link "Docs & Files" at bounding box center [449, 188] width 67 height 24
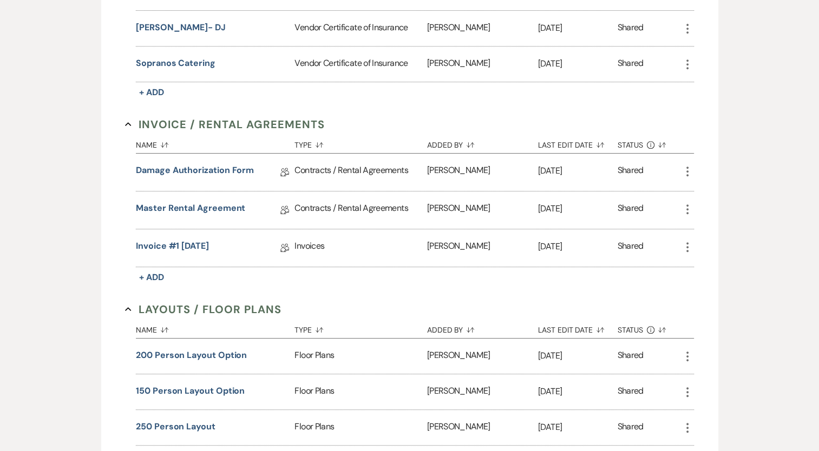
scroll to position [476, 0]
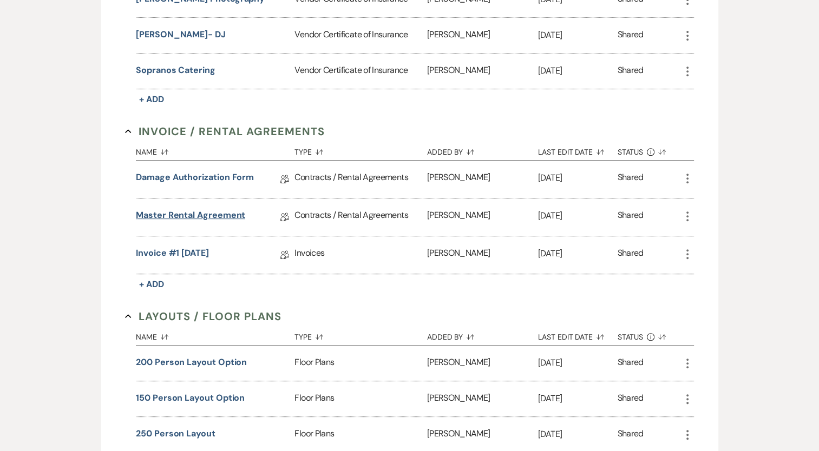
click at [224, 213] on link "Master Rental Agreement" at bounding box center [190, 217] width 109 height 17
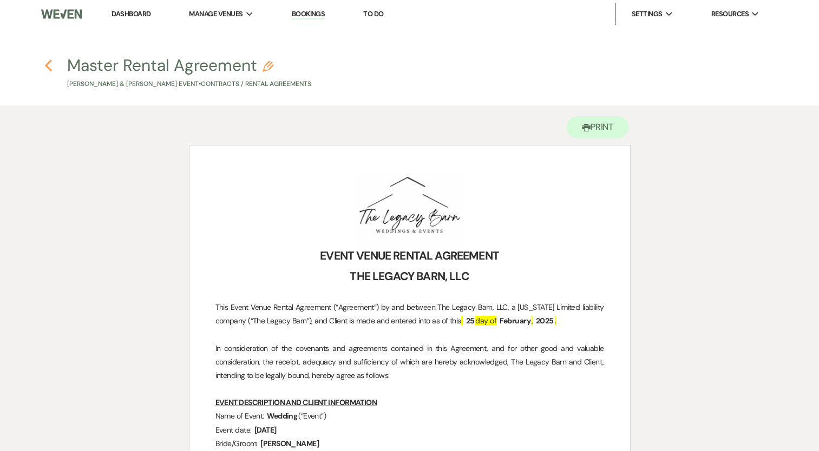
click at [50, 64] on icon "Previous" at bounding box center [48, 65] width 8 height 13
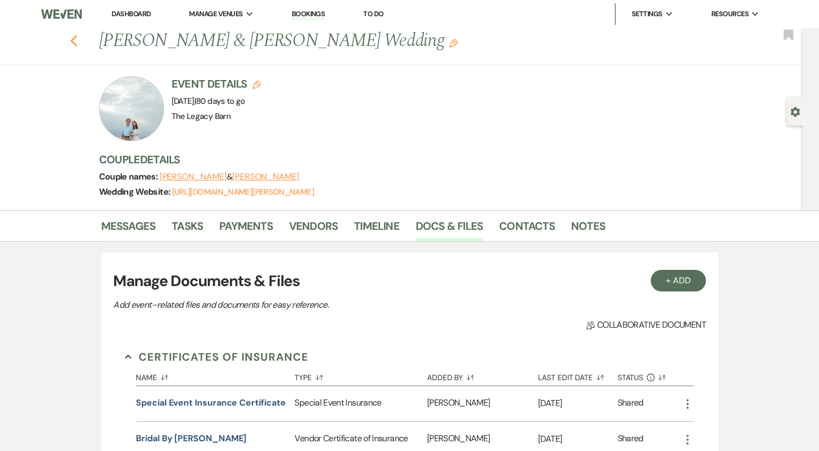
click at [78, 41] on icon "Previous" at bounding box center [74, 41] width 8 height 13
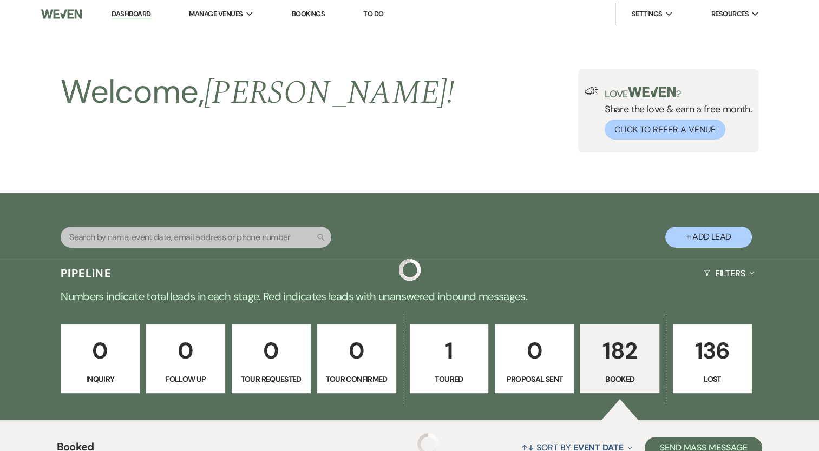
scroll to position [1489, 0]
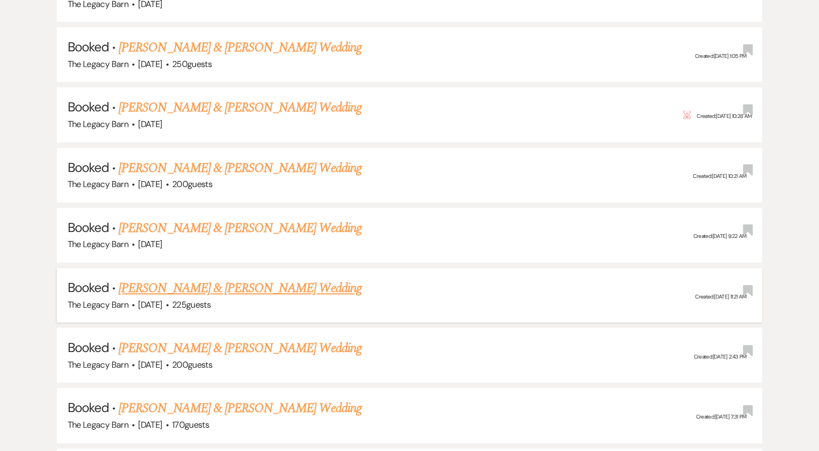
click at [225, 279] on link "[PERSON_NAME] & [PERSON_NAME] Wedding" at bounding box center [240, 288] width 243 height 19
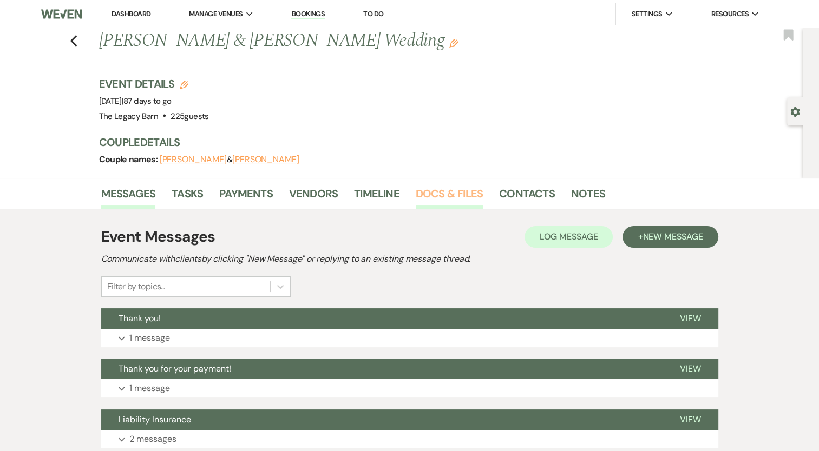
click at [430, 189] on link "Docs & Files" at bounding box center [449, 197] width 67 height 24
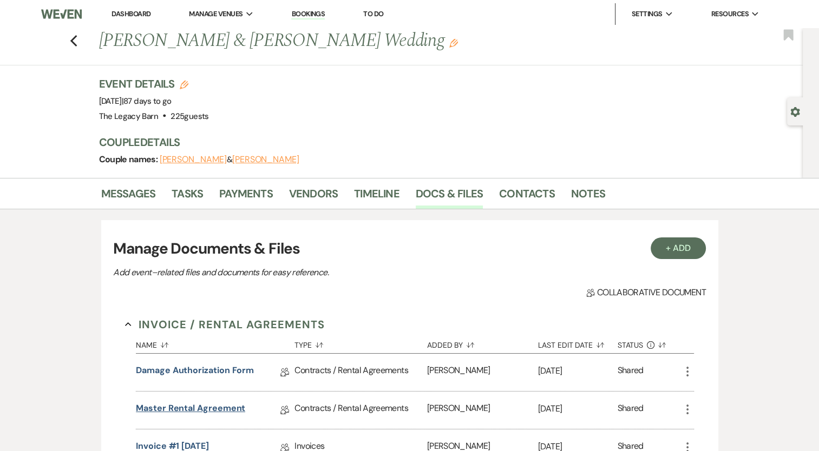
click at [212, 404] on link "Master Rental Agreement" at bounding box center [190, 410] width 109 height 17
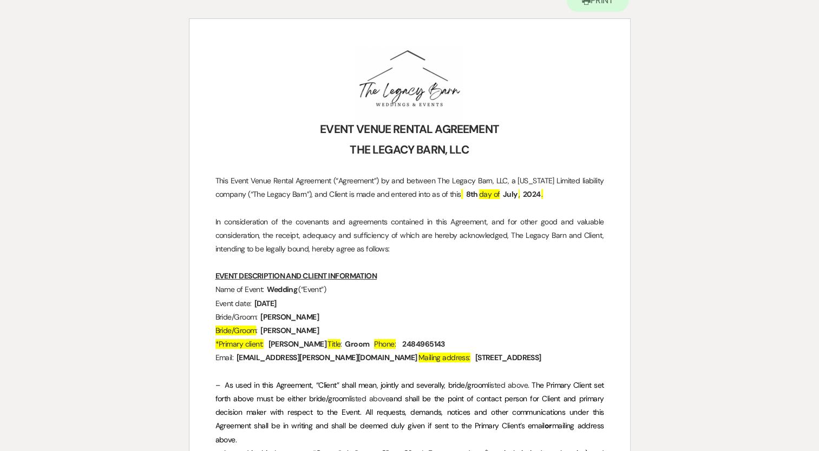
scroll to position [107, 0]
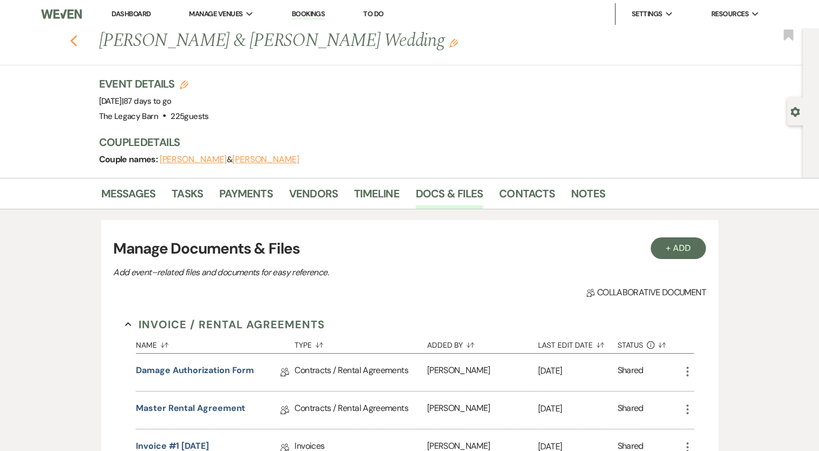
click at [78, 40] on icon "Previous" at bounding box center [74, 41] width 8 height 13
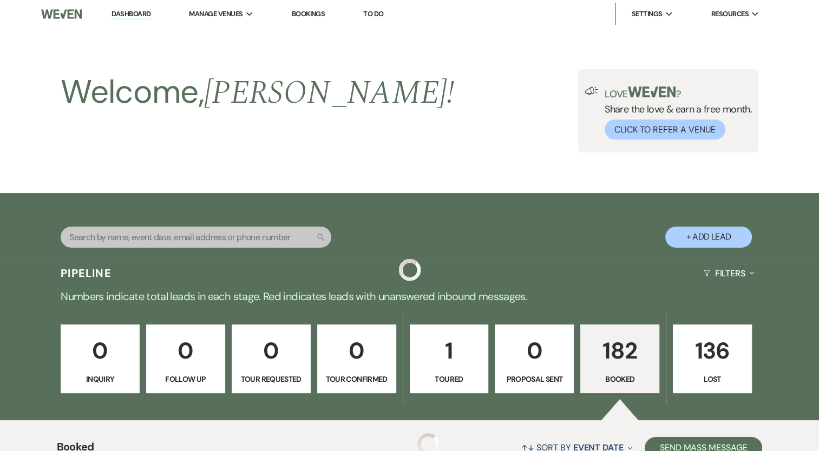
scroll to position [1489, 0]
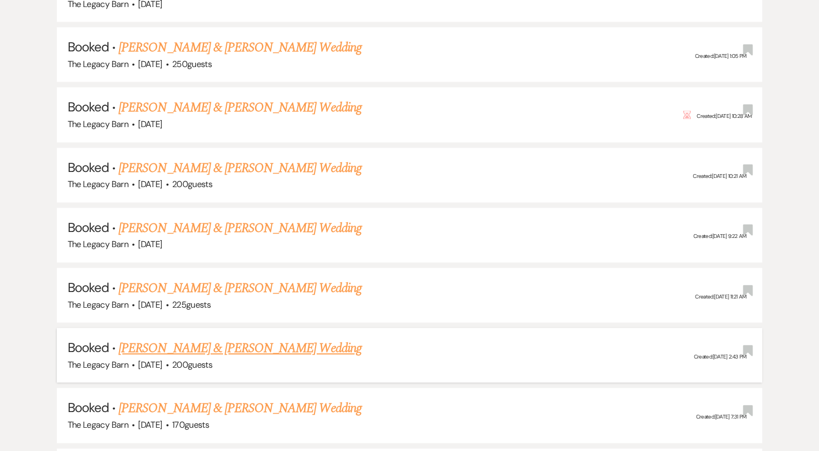
click at [201, 339] on link "[PERSON_NAME] & [PERSON_NAME] Wedding" at bounding box center [240, 348] width 243 height 19
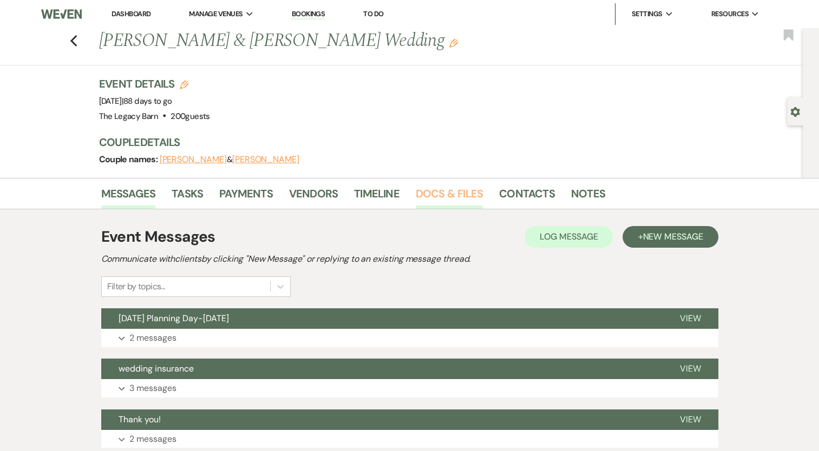
click at [431, 194] on link "Docs & Files" at bounding box center [449, 197] width 67 height 24
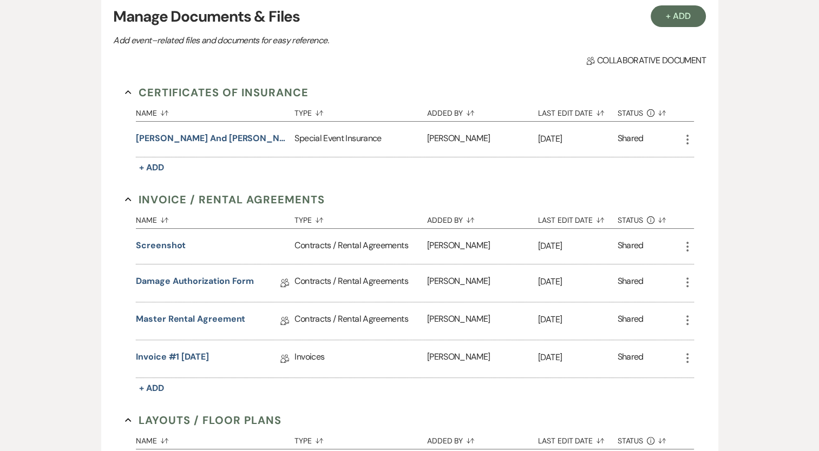
scroll to position [234, 0]
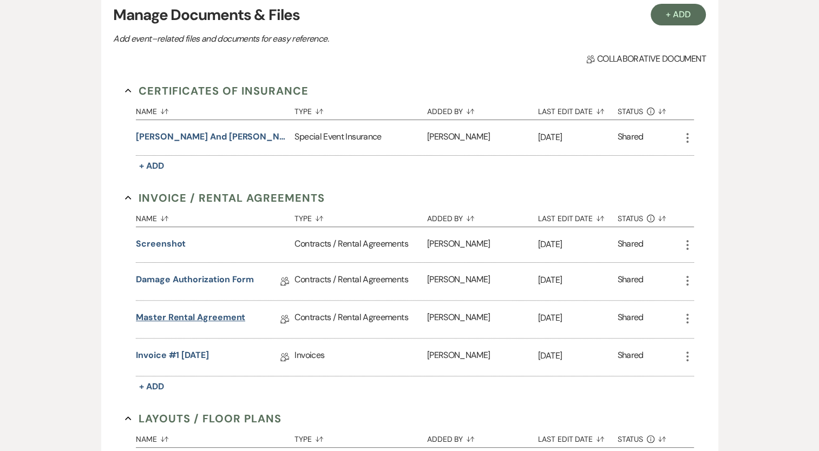
click at [176, 316] on link "Master Rental Agreement" at bounding box center [190, 319] width 109 height 17
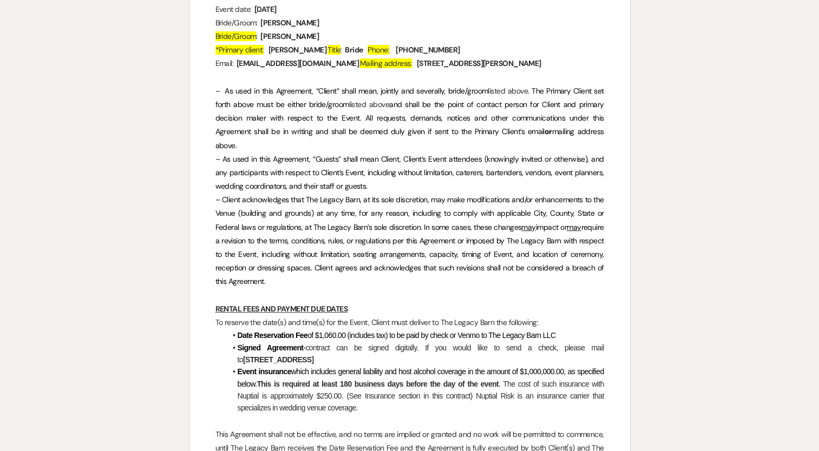
scroll to position [230, 0]
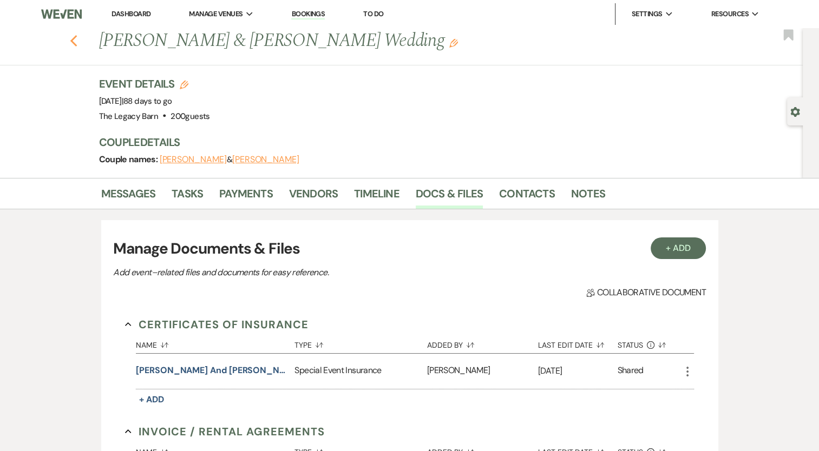
click at [78, 38] on icon "Previous" at bounding box center [74, 41] width 8 height 13
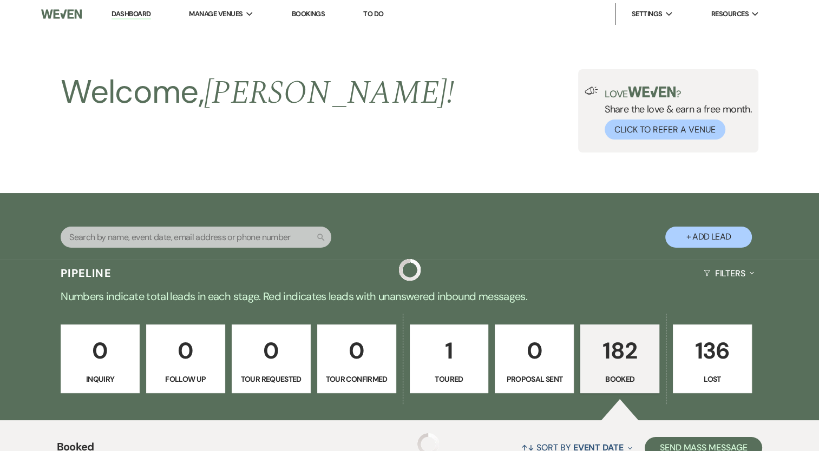
scroll to position [1489, 0]
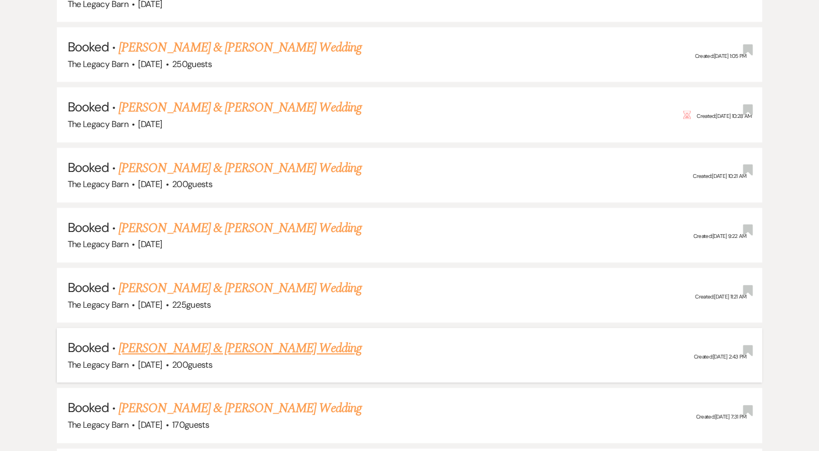
click at [232, 339] on link "[PERSON_NAME] & [PERSON_NAME] Wedding" at bounding box center [240, 348] width 243 height 19
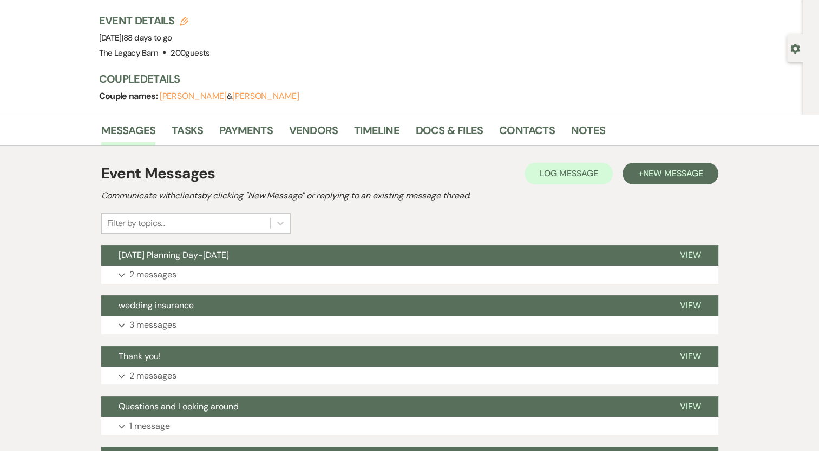
scroll to position [54, 0]
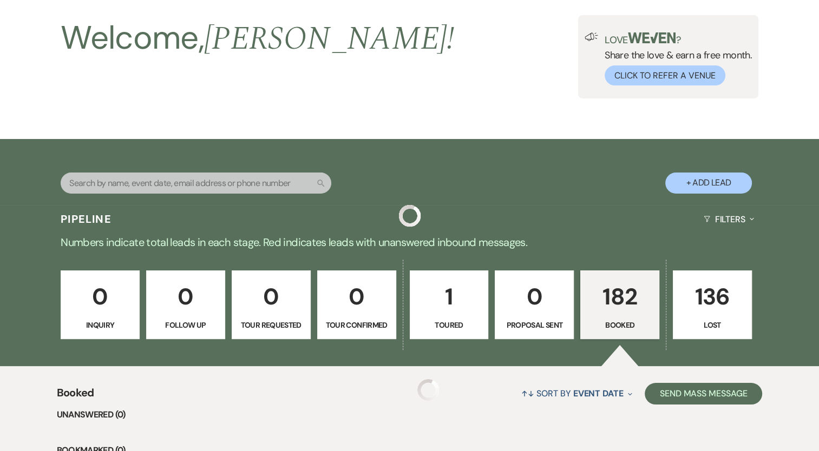
scroll to position [1489, 0]
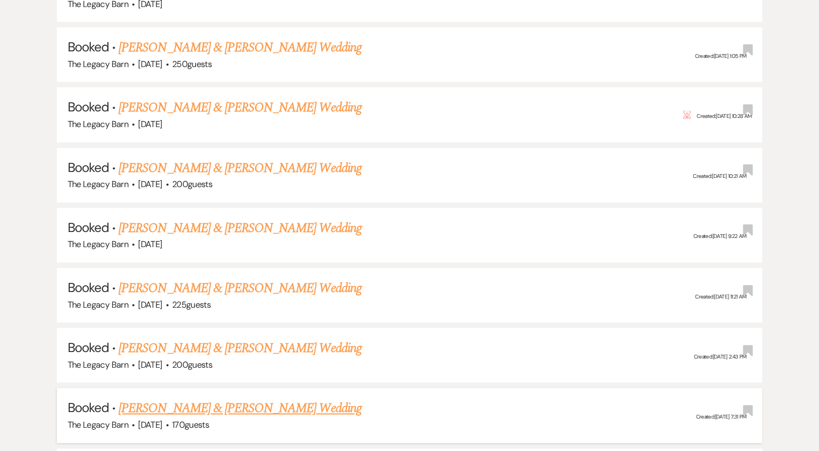
click at [158, 399] on link "[PERSON_NAME] & [PERSON_NAME] Wedding" at bounding box center [240, 408] width 243 height 19
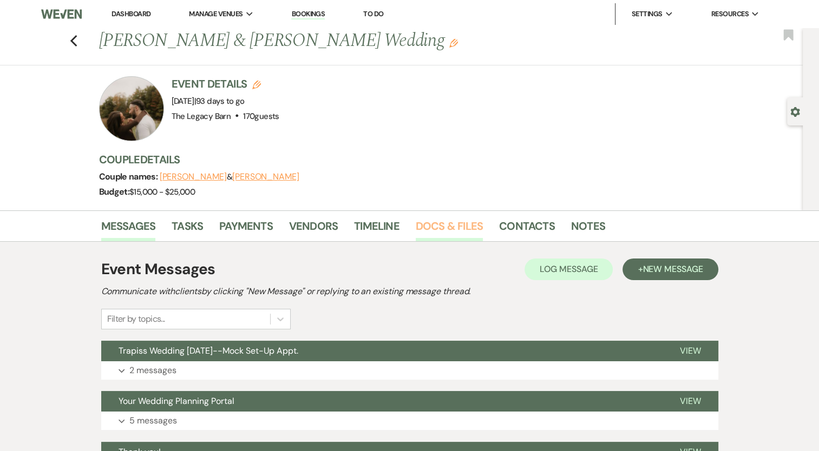
click at [429, 225] on link "Docs & Files" at bounding box center [449, 230] width 67 height 24
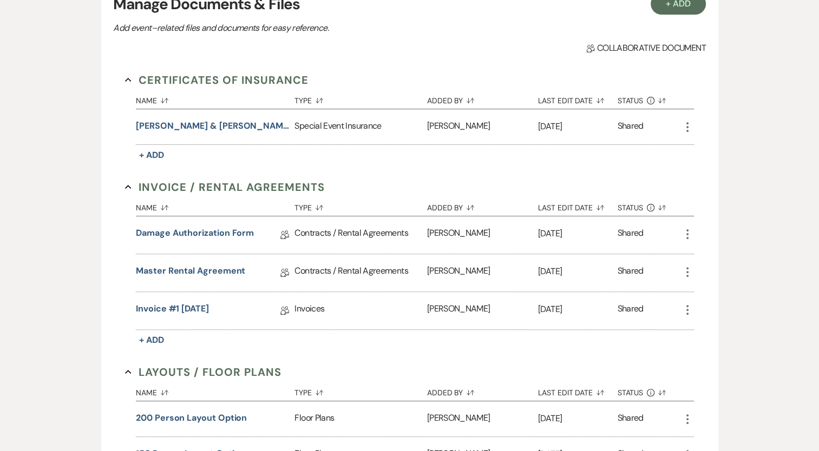
scroll to position [287, 0]
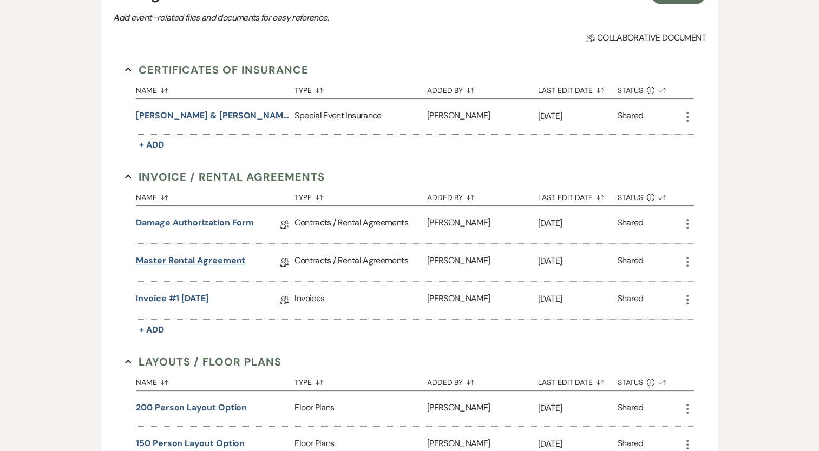
click at [217, 257] on link "Master Rental Agreement" at bounding box center [190, 262] width 109 height 17
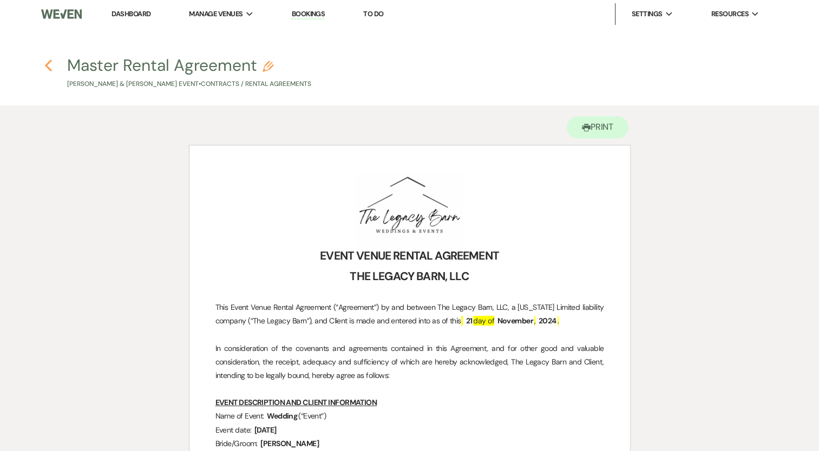
click at [48, 64] on icon "Previous" at bounding box center [48, 65] width 8 height 13
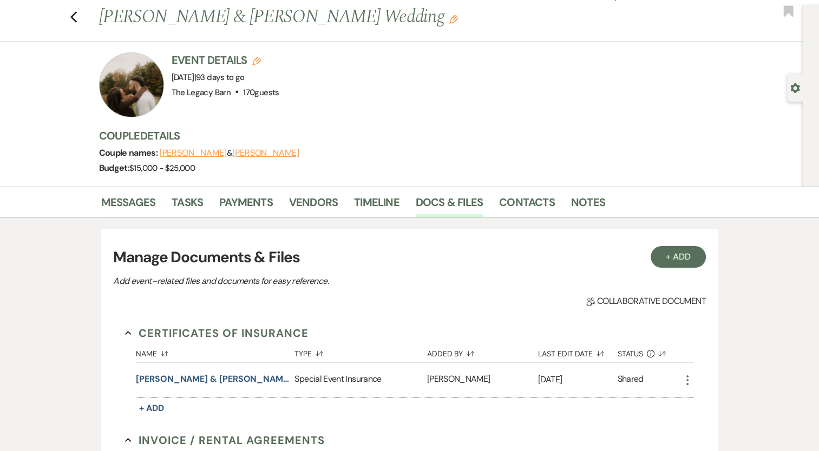
scroll to position [22, 0]
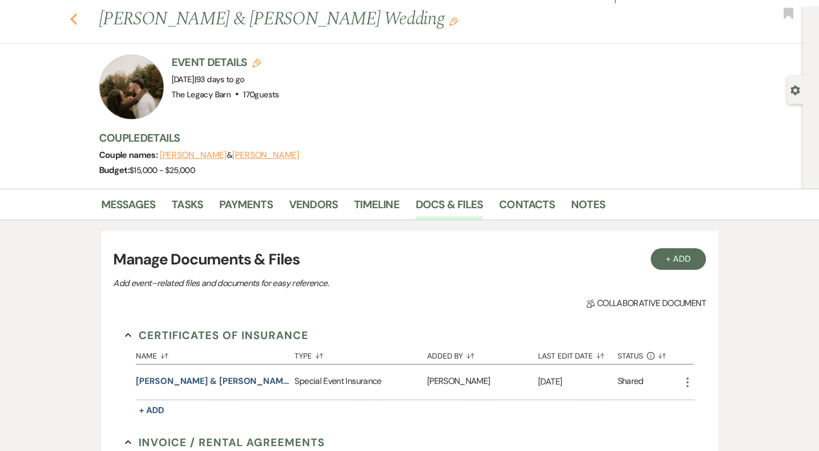
click at [77, 22] on use "button" at bounding box center [73, 20] width 7 height 12
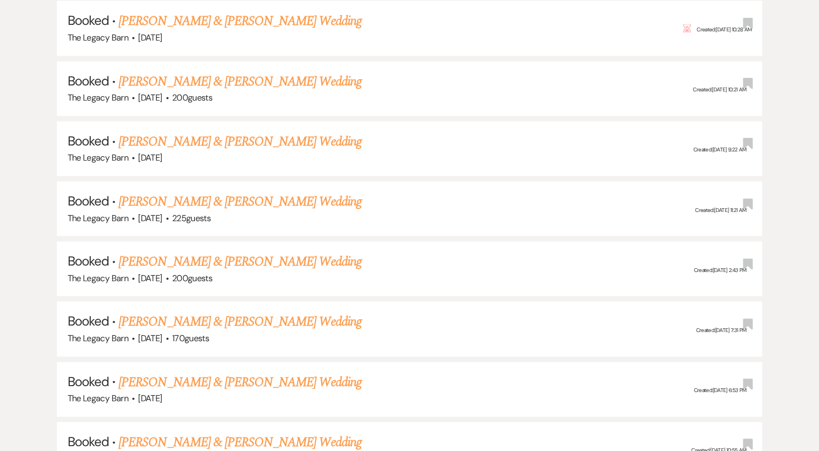
scroll to position [1679, 0]
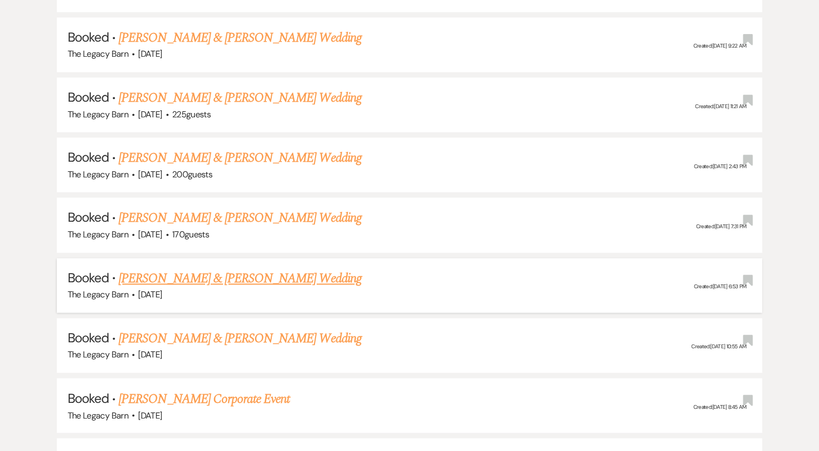
click at [239, 269] on link "[PERSON_NAME] & [PERSON_NAME] Wedding" at bounding box center [240, 278] width 243 height 19
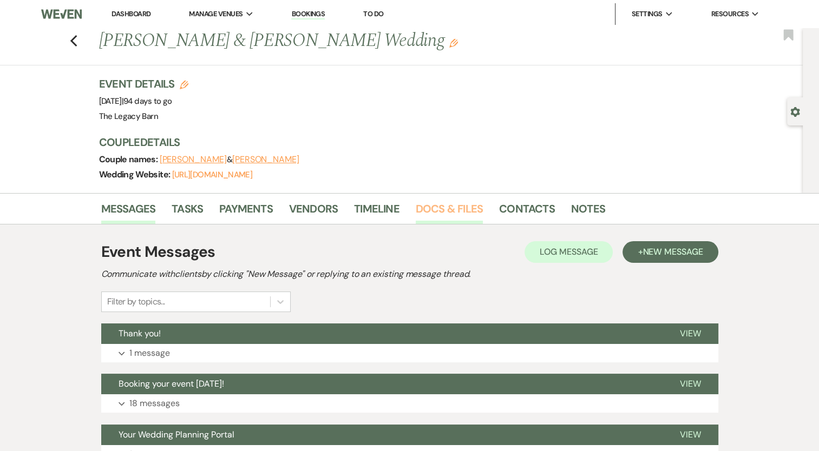
click at [431, 200] on link "Docs & Files" at bounding box center [449, 212] width 67 height 24
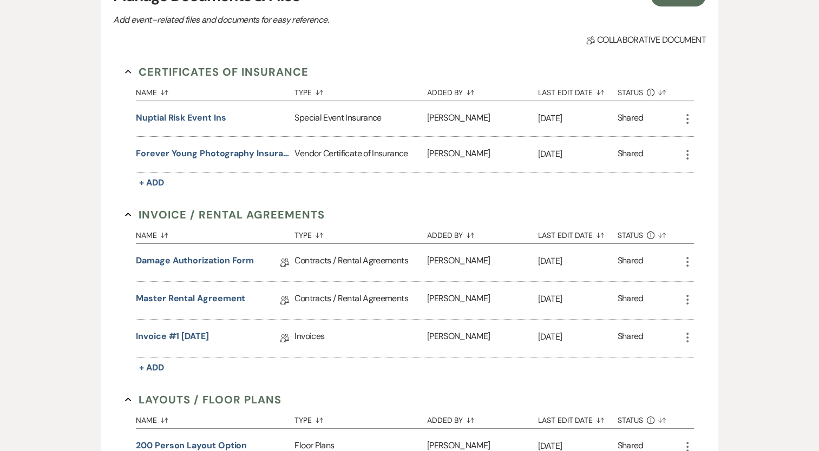
scroll to position [270, 0]
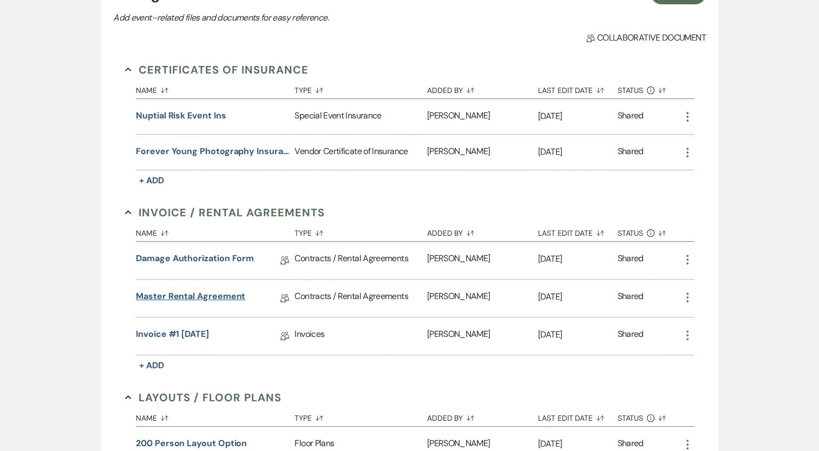
click at [237, 293] on link "Master Rental Agreement" at bounding box center [190, 298] width 109 height 17
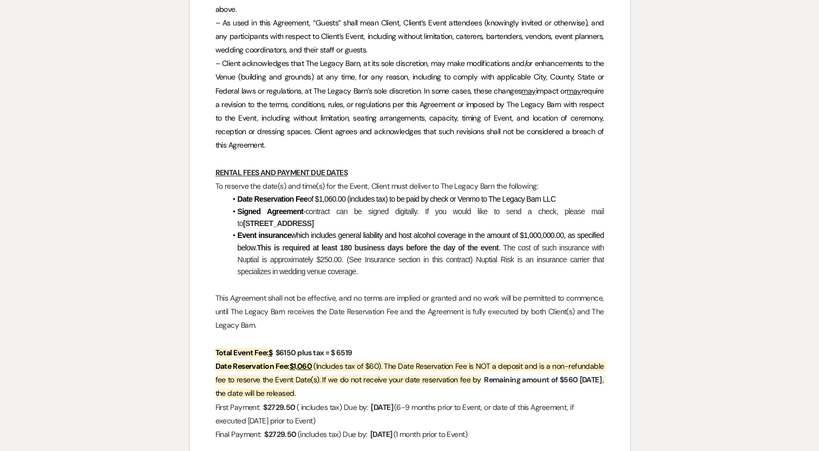
scroll to position [537, 0]
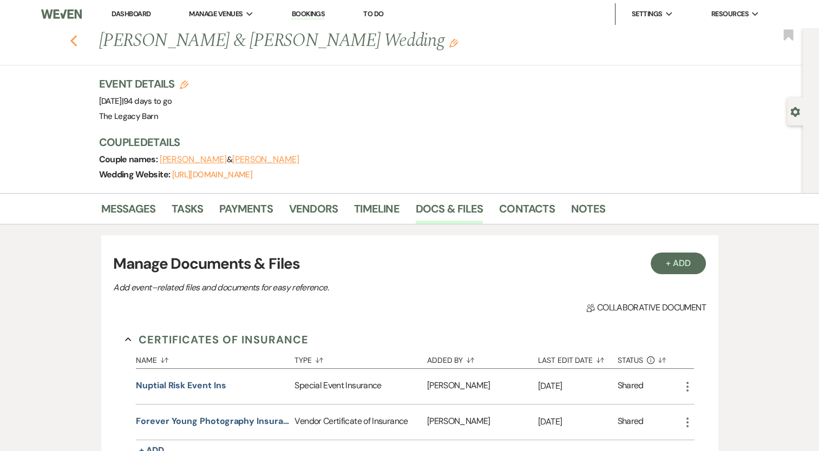
click at [77, 40] on use "button" at bounding box center [73, 41] width 7 height 12
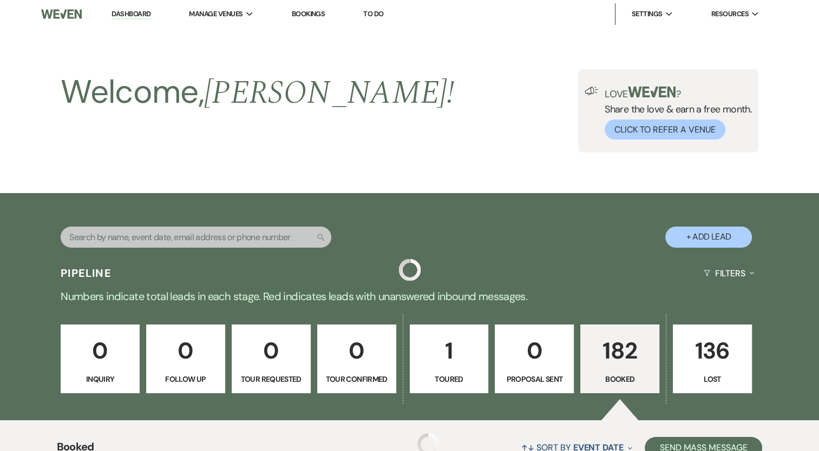
scroll to position [1679, 0]
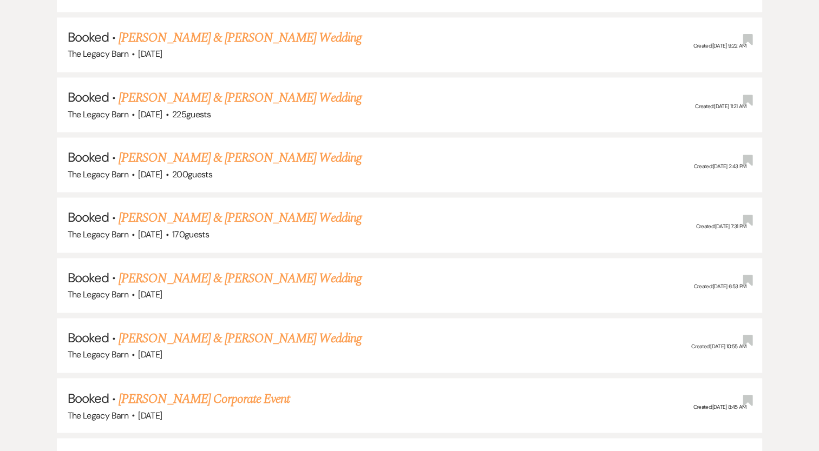
drag, startPoint x: 818, startPoint y: 79, endPoint x: 821, endPoint y: 87, distance: 7.9
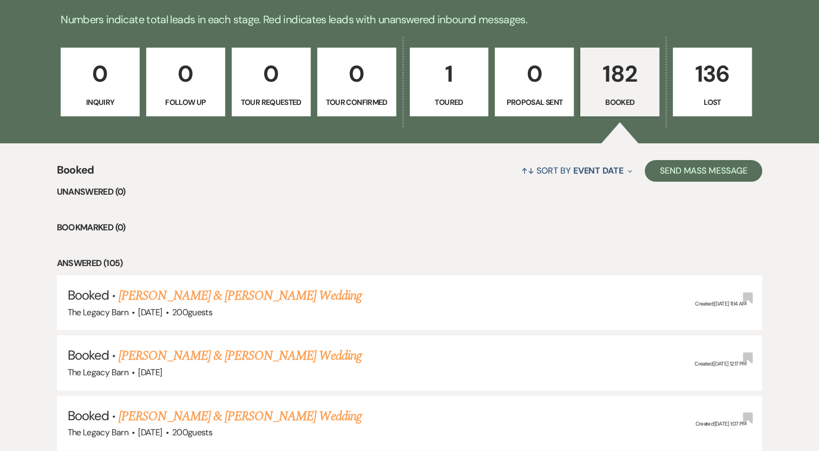
scroll to position [243, 0]
